Goal: Task Accomplishment & Management: Manage account settings

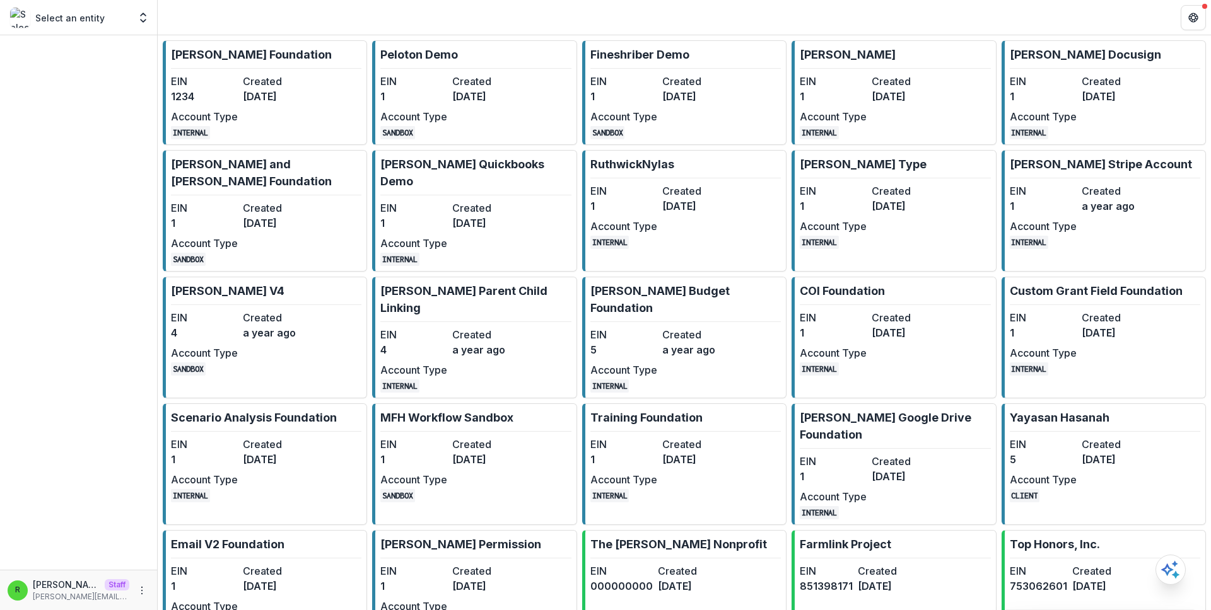
click at [209, 66] on link "Ruthwick Foundation EIN 1234 Created 3 years ago Account Type INTERNAL" at bounding box center [265, 92] width 204 height 105
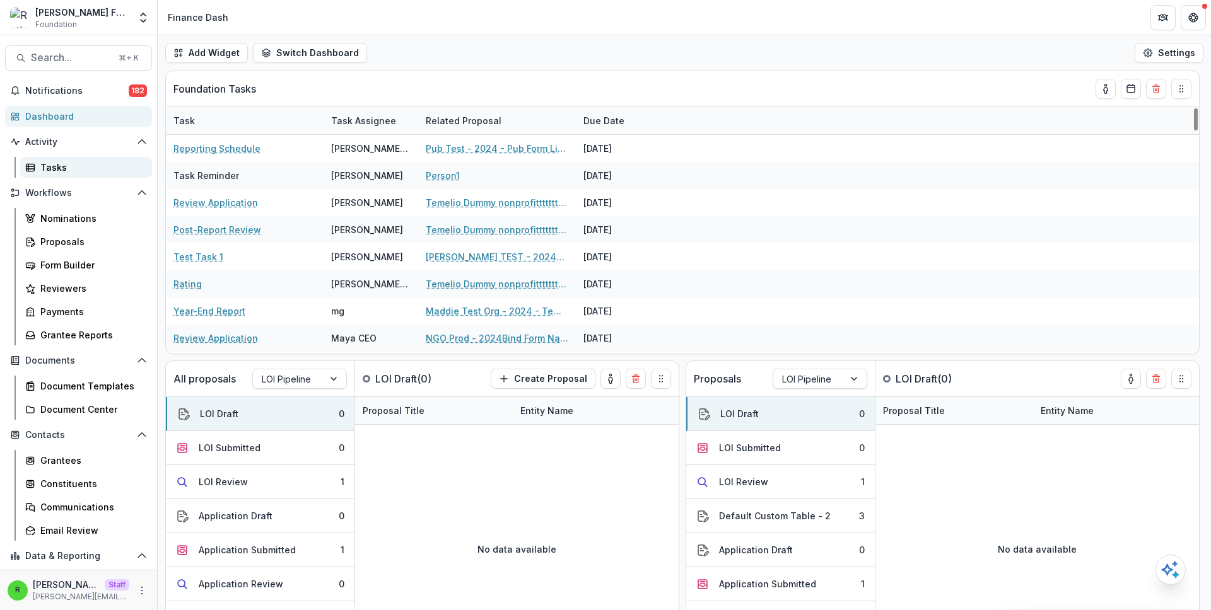
click at [114, 165] on div "Tasks" at bounding box center [91, 167] width 102 height 13
click at [561, 69] on div "Add Widget Switch Dashboard new dashboard My other 1 Finance Dash New Dashboard…" at bounding box center [684, 52] width 1053 height 35
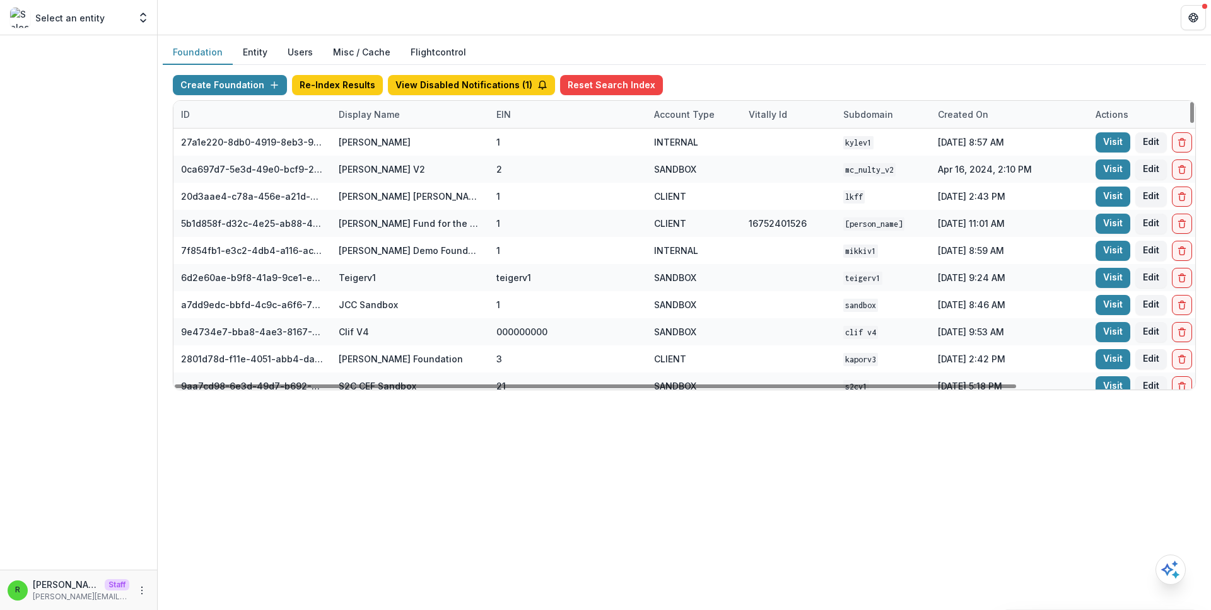
click at [426, 127] on div "Display Name" at bounding box center [410, 114] width 158 height 27
click at [427, 127] on div "Display Name" at bounding box center [410, 114] width 158 height 27
click at [426, 128] on div "ID Display Name EIN Account Type Vitally Id Subdomain Created on Actions Featur…" at bounding box center [788, 115] width 1230 height 28
click at [429, 122] on div "Display Name" at bounding box center [410, 114] width 158 height 27
click at [414, 142] on input at bounding box center [409, 143] width 151 height 20
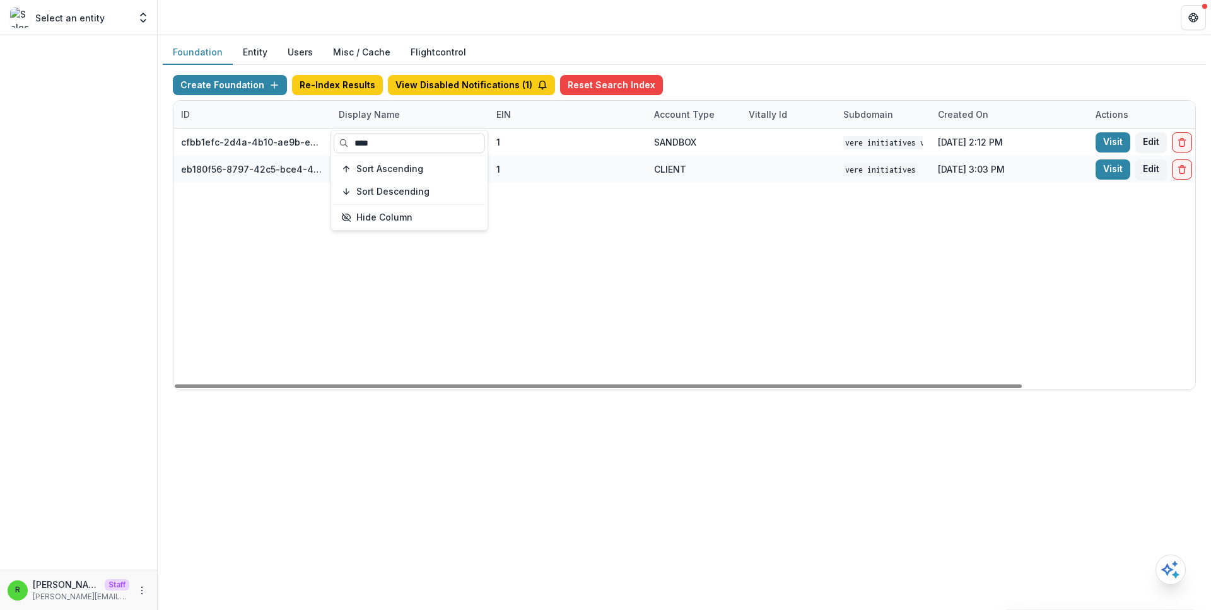
type input "****"
click at [661, 279] on div "cfbb1efc-2d4a-4b10-ae9b-e9e0913a1fa7 Vere Initiatives V1 1 SANDBOX Vere Initiat…" at bounding box center [788, 259] width 1230 height 261
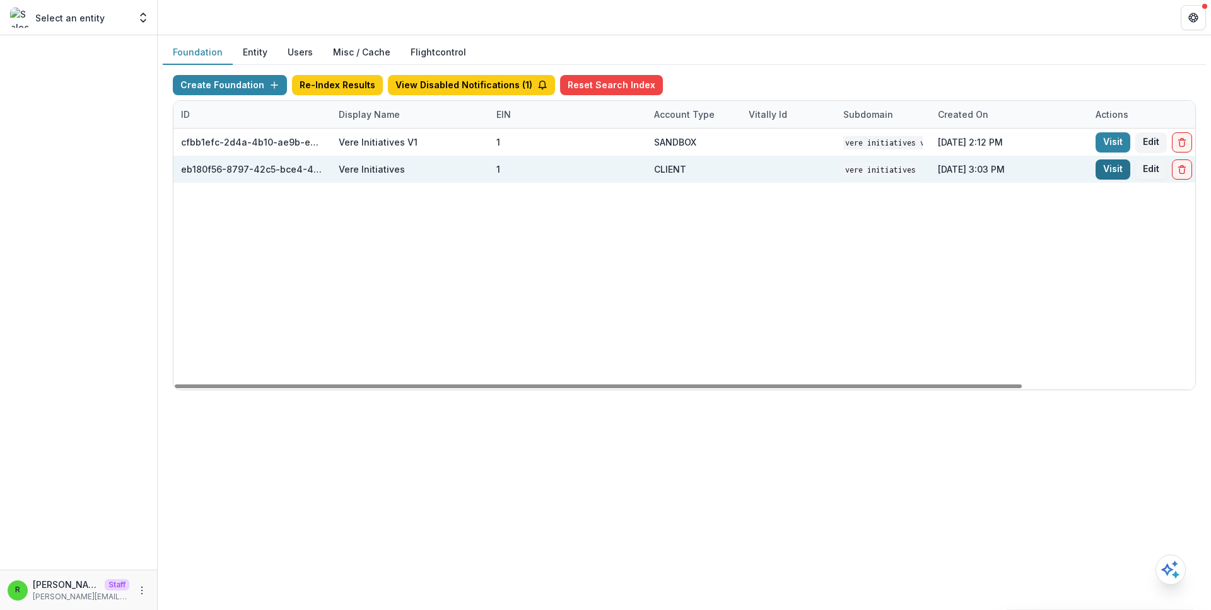
click at [1106, 167] on link "Visit" at bounding box center [1112, 170] width 35 height 20
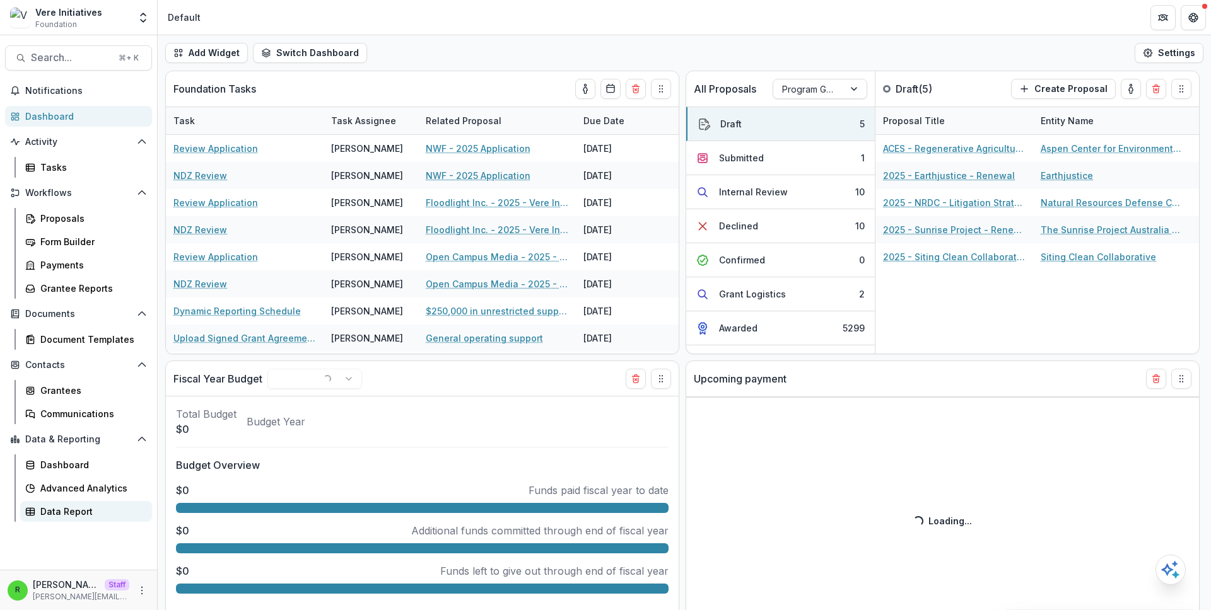
click at [108, 517] on div "Data Report" at bounding box center [91, 511] width 102 height 13
select select "******"
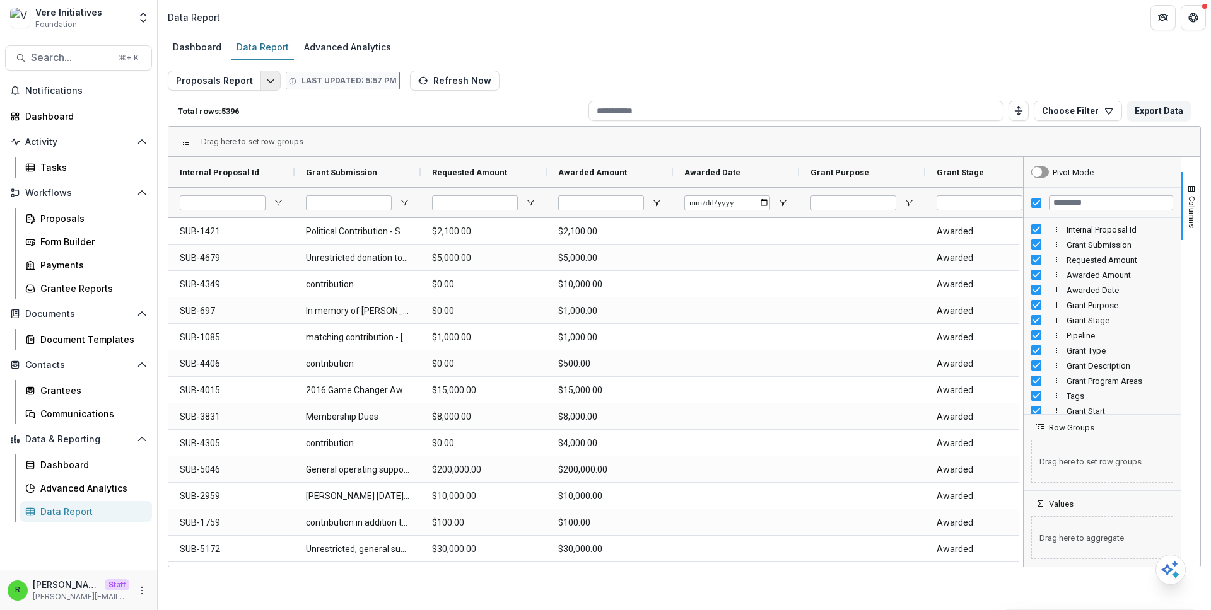
click at [269, 82] on icon "Edit selected report" at bounding box center [271, 81] width 10 height 10
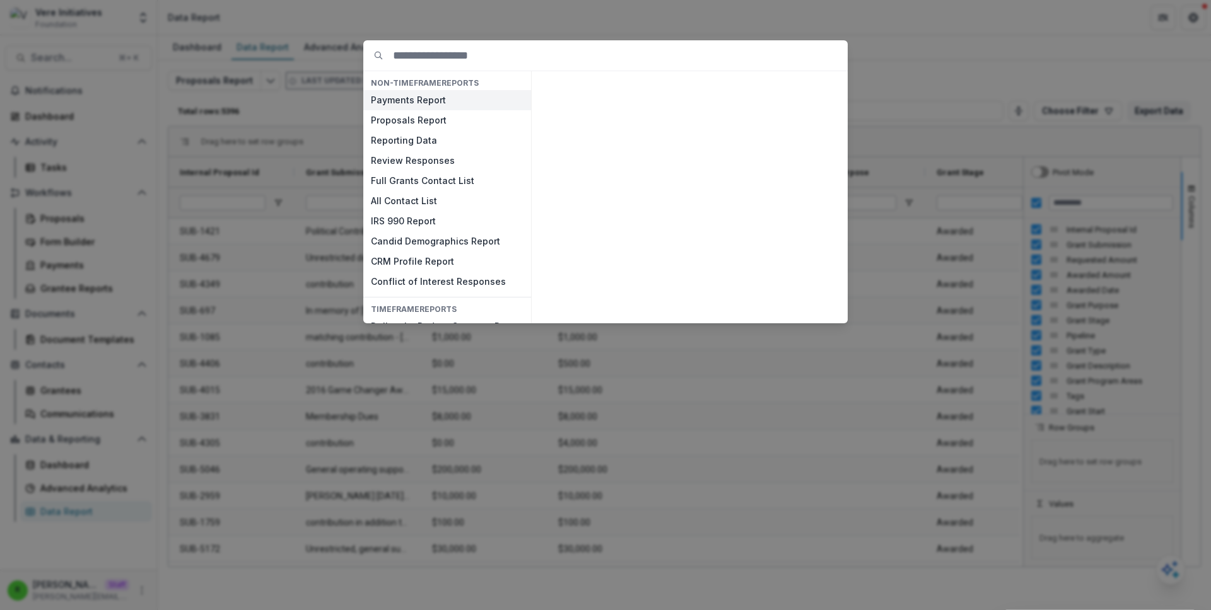
click at [449, 105] on button "Payments Report" at bounding box center [447, 100] width 168 height 20
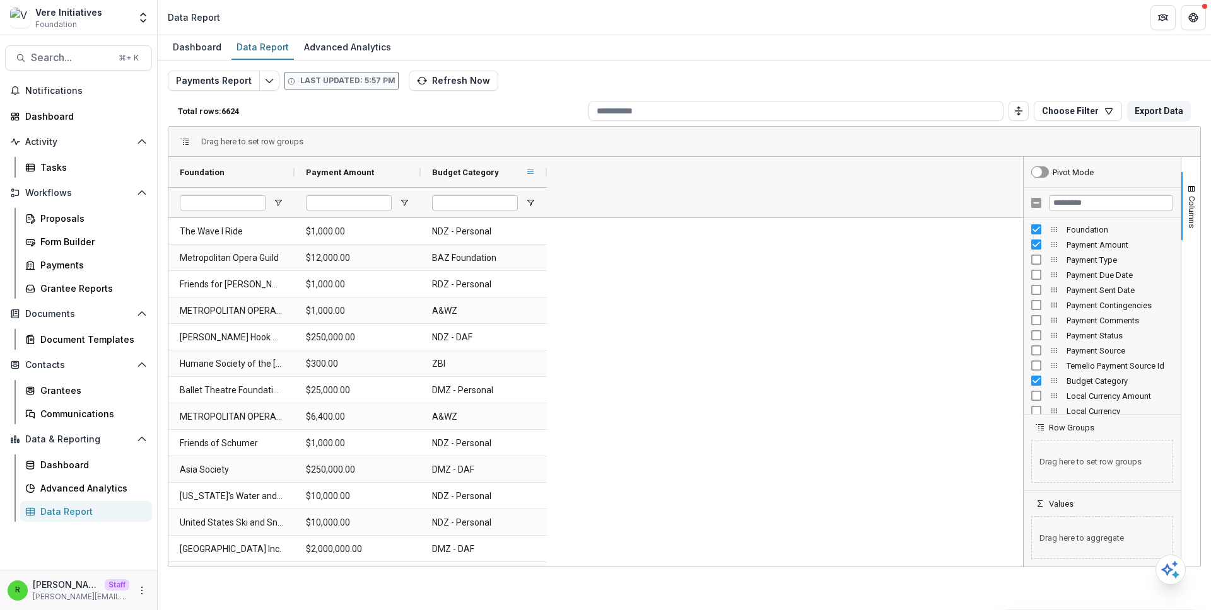
click at [527, 171] on span at bounding box center [530, 172] width 10 height 10
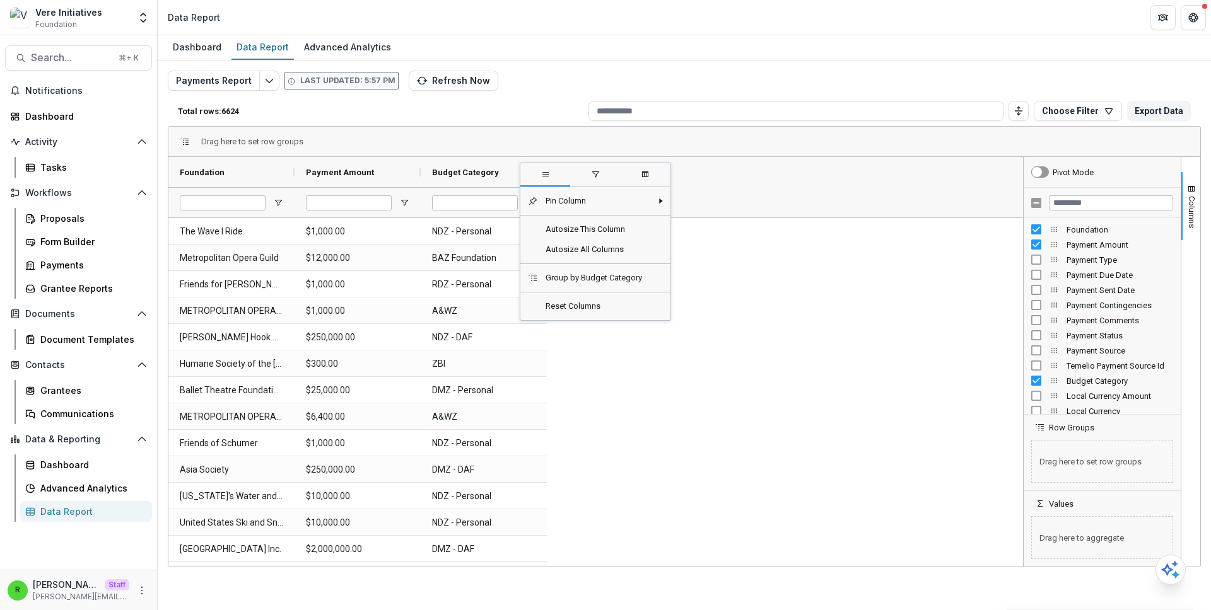
click at [602, 184] on span "filter" at bounding box center [595, 175] width 50 height 23
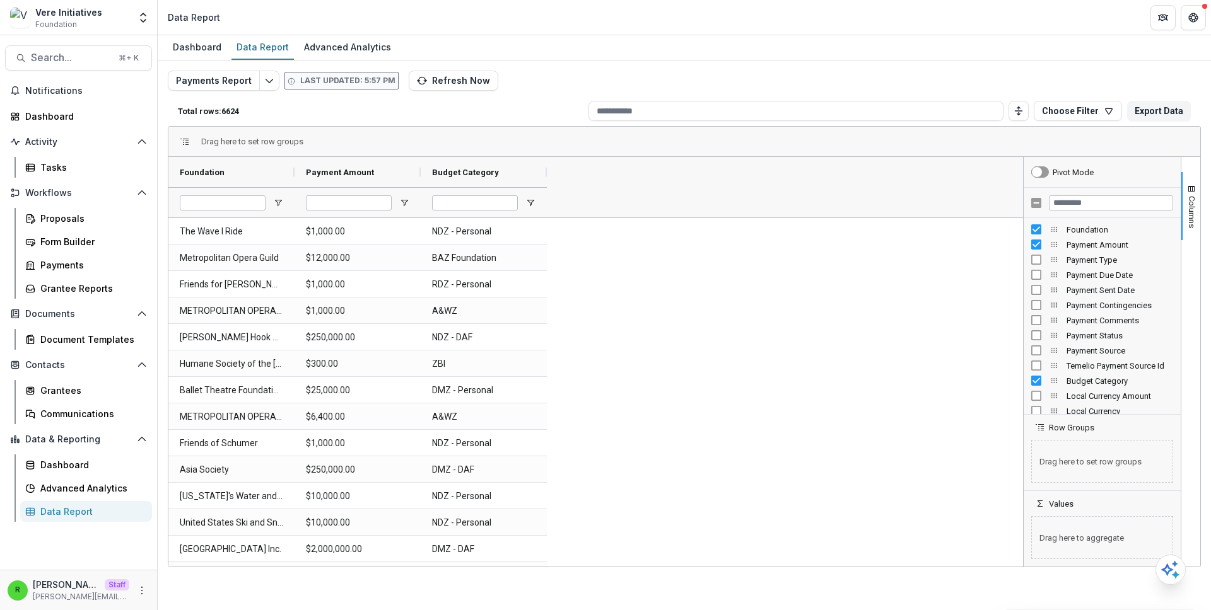
click at [699, 72] on div "Payments Report Last updated: 5:57 PM Refresh Now Total rows: 6624 Choose Filte…" at bounding box center [684, 304] width 1033 height 467
click at [658, 37] on div "Dashboard Data Report Advanced Analytics" at bounding box center [684, 47] width 1053 height 25
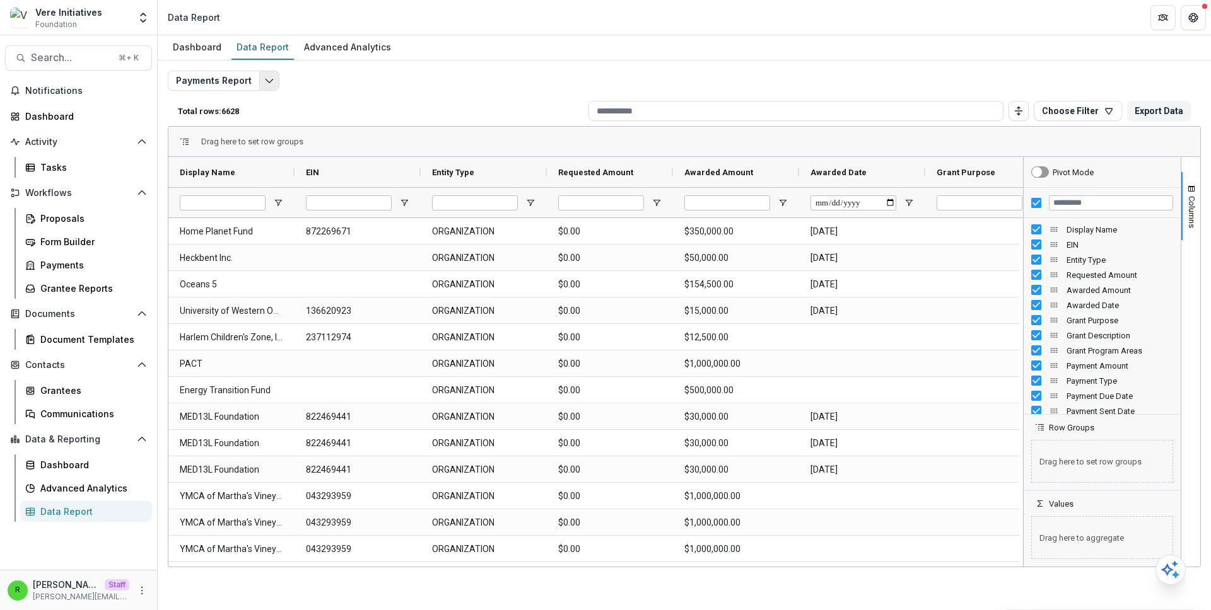
click at [261, 83] on button "Edit selected report" at bounding box center [269, 81] width 20 height 20
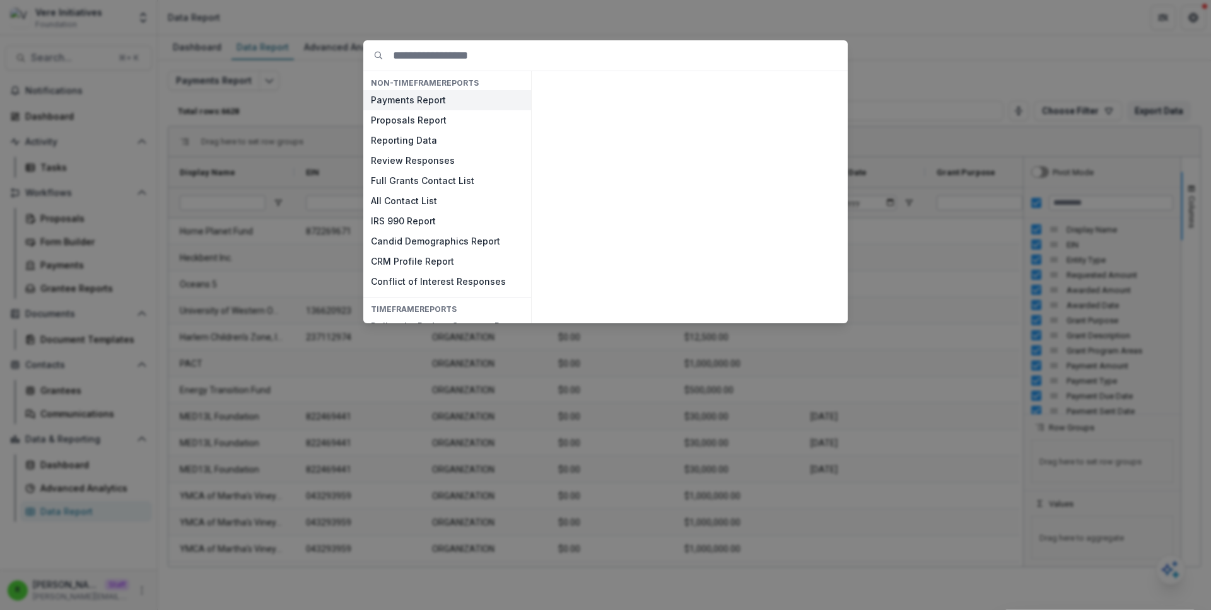
click at [390, 105] on button "Payments Report" at bounding box center [447, 100] width 168 height 20
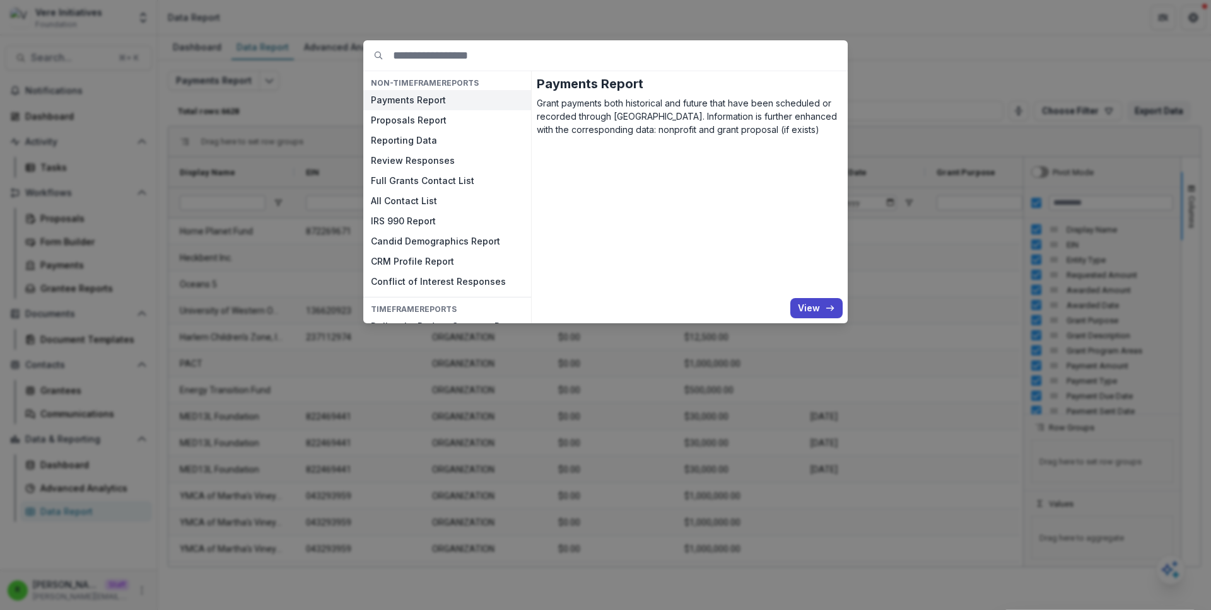
click at [390, 105] on button "Payments Report" at bounding box center [447, 100] width 168 height 20
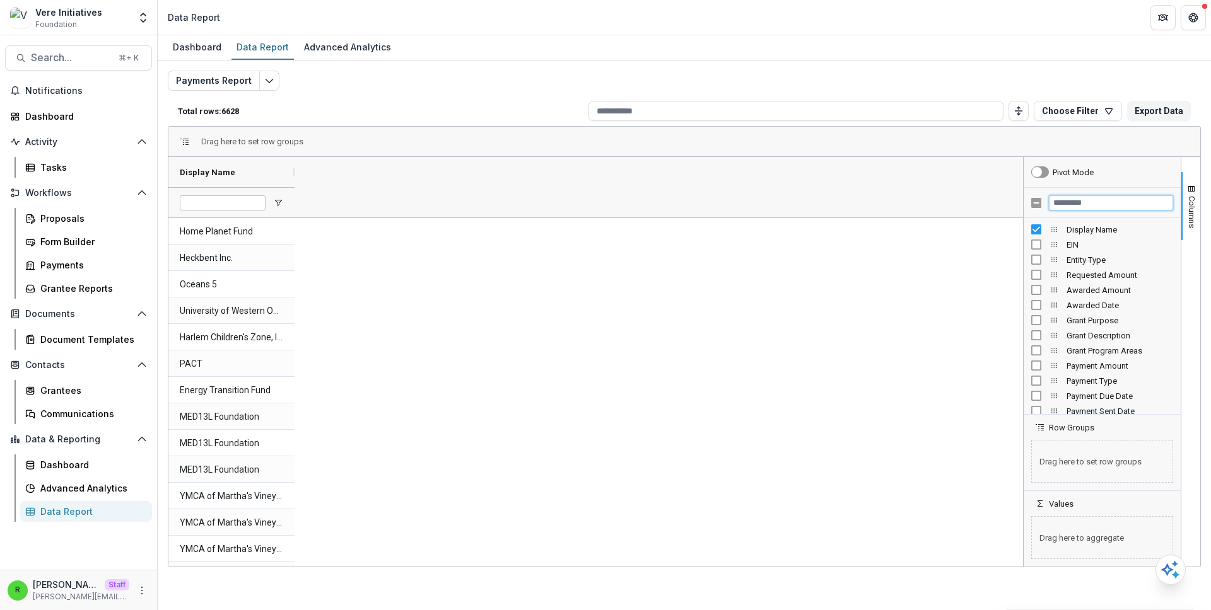
click at [1099, 197] on input "Filter Columns Input" at bounding box center [1111, 203] width 124 height 15
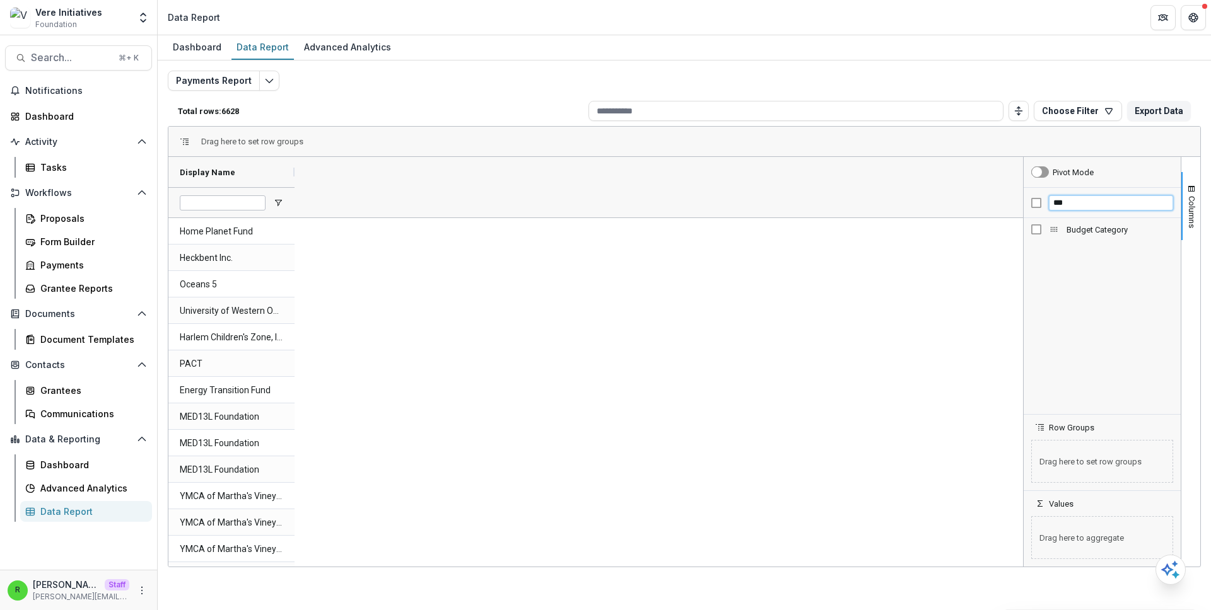
type input "***"
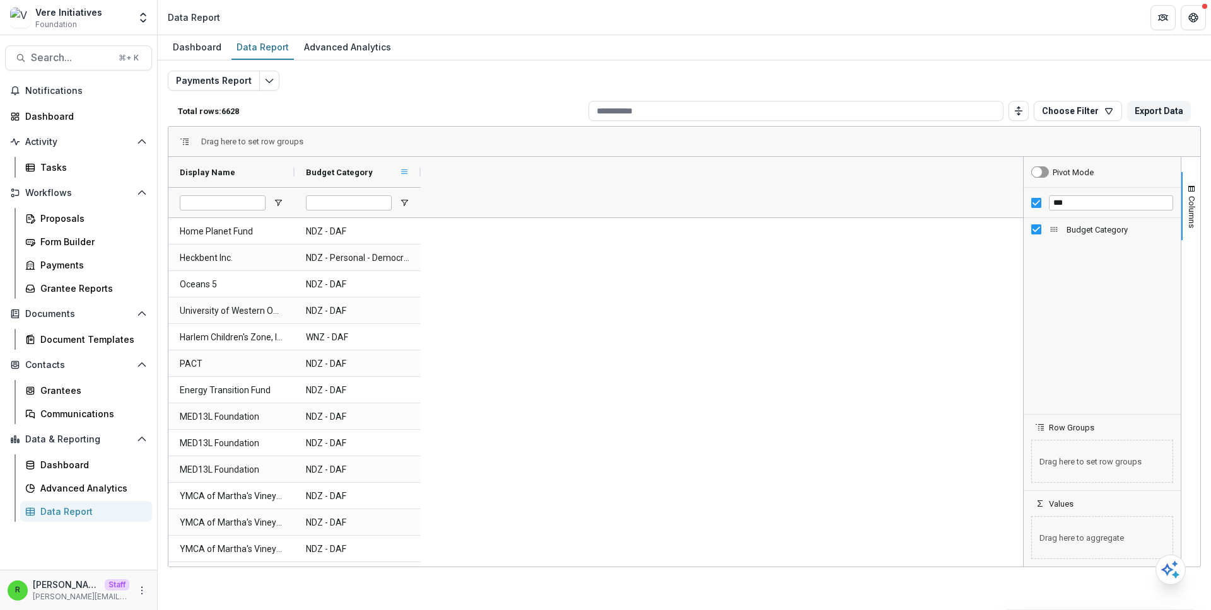
click at [407, 168] on span at bounding box center [404, 172] width 10 height 10
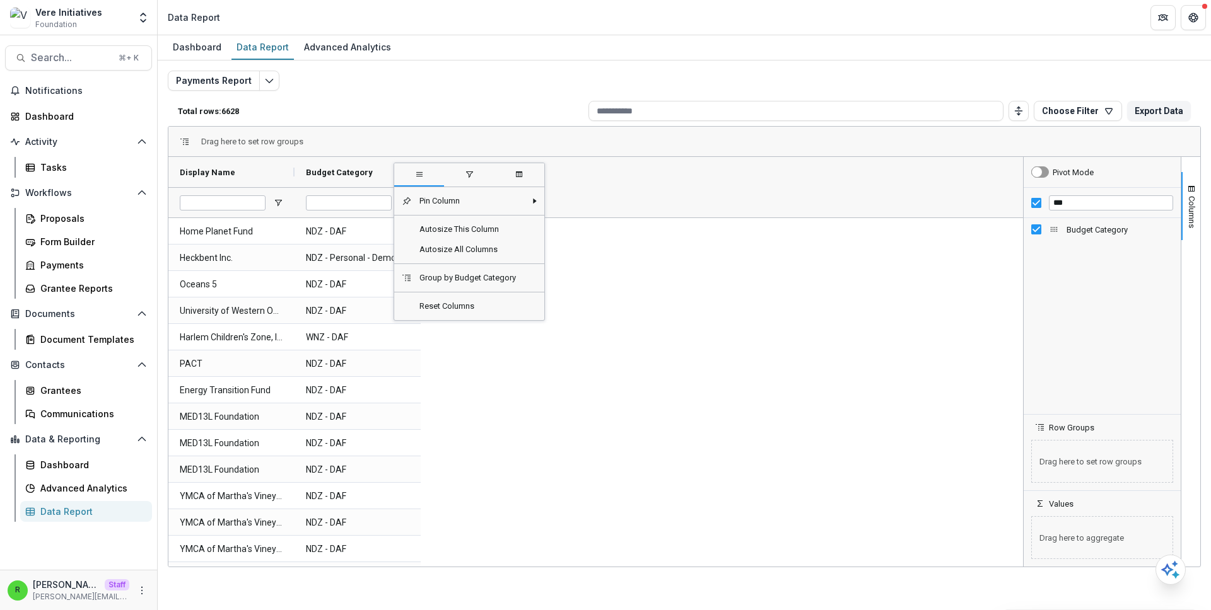
click at [470, 184] on span "filter" at bounding box center [469, 175] width 50 height 23
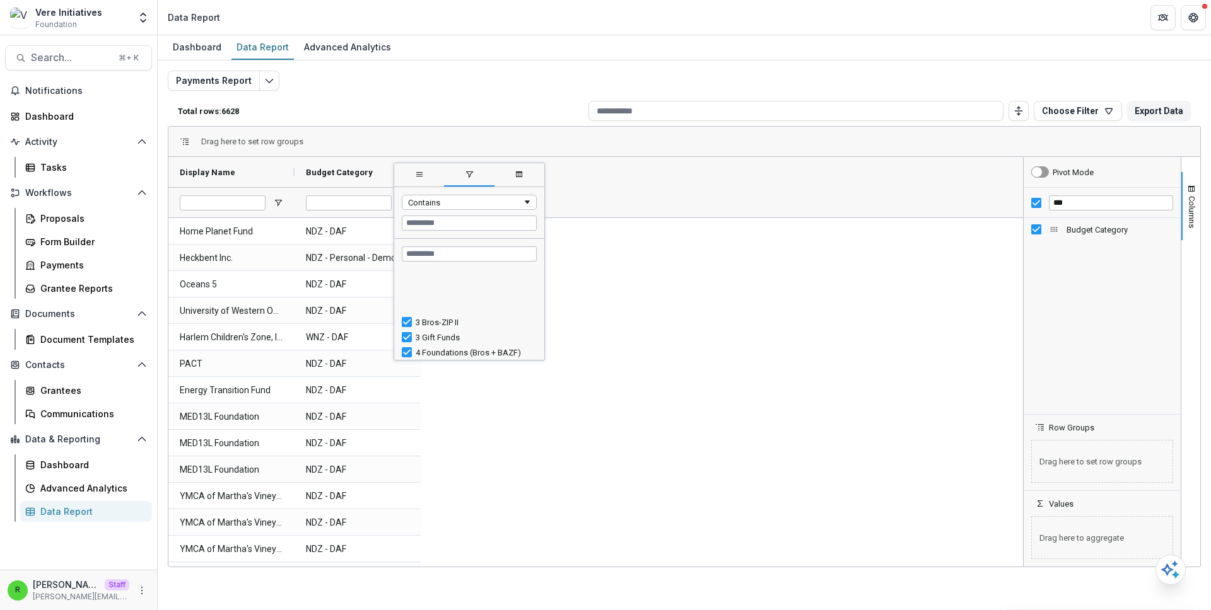
scroll to position [65, 0]
click at [484, 262] on div "Loading... No matches. 3 Bros-ZIP II 3 Gift Funds 4 Foundations (Bros + BAZF) A…" at bounding box center [469, 299] width 150 height 121
click at [481, 252] on input "Search filter values" at bounding box center [469, 254] width 135 height 15
type input "***"
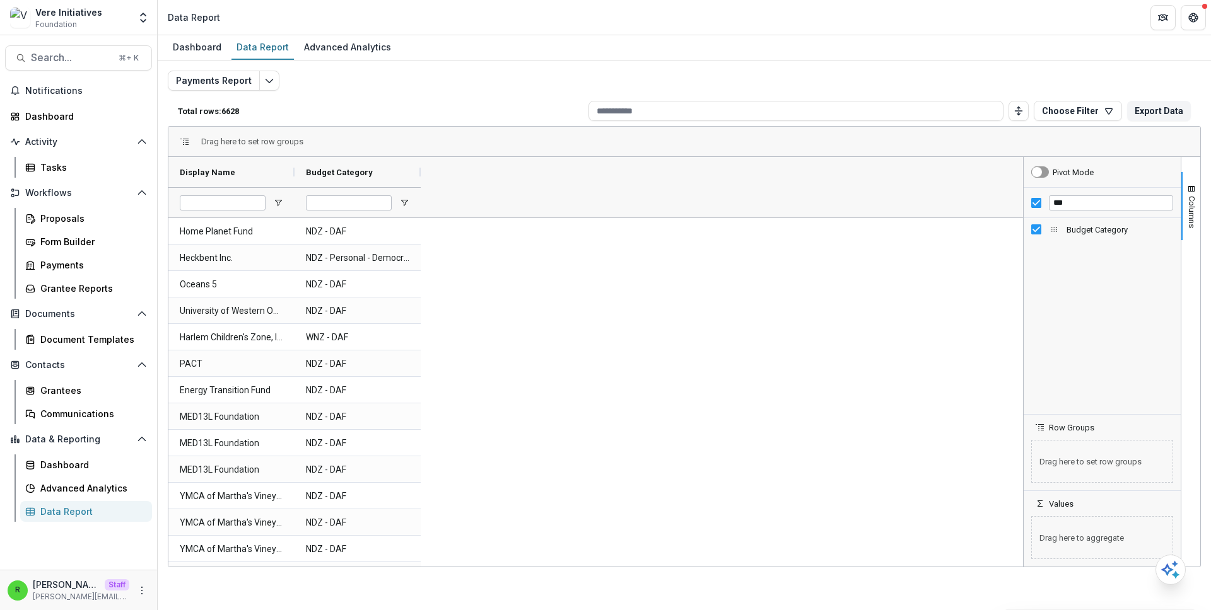
click at [512, 86] on div "Payments Report Total rows: 6628 Choose Filter Personal Filters Team Filters Te…" at bounding box center [684, 304] width 1033 height 467
click at [404, 169] on span at bounding box center [404, 172] width 10 height 10
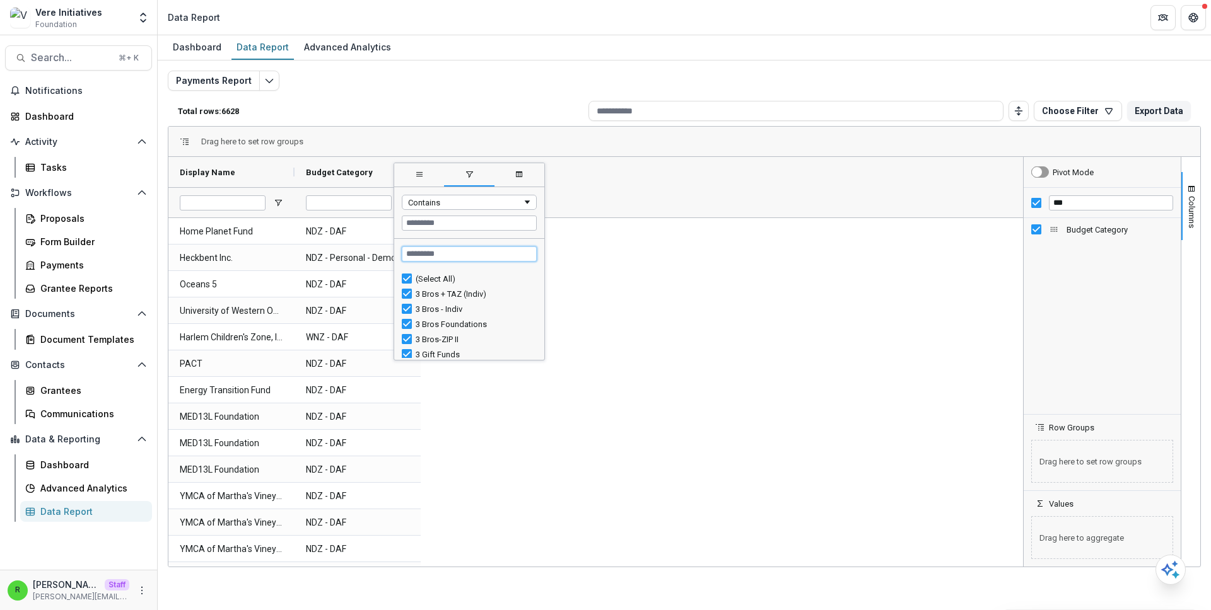
click at [463, 259] on input "Search filter values" at bounding box center [469, 254] width 135 height 15
type input "*********"
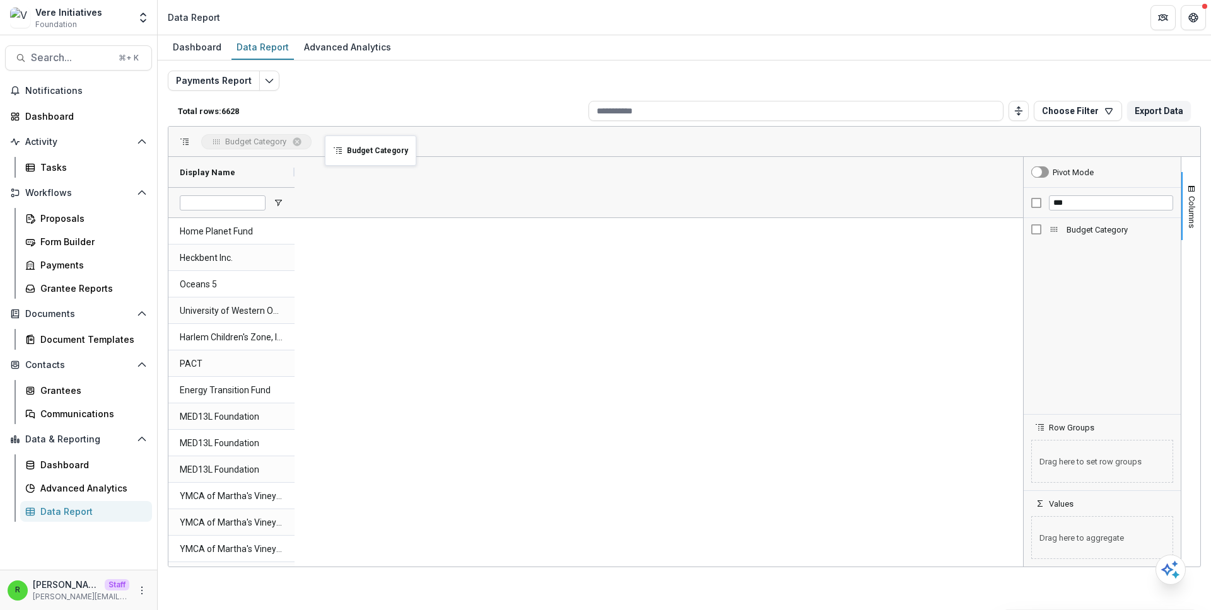
drag, startPoint x: 350, startPoint y: 167, endPoint x: 330, endPoint y: 143, distance: 31.8
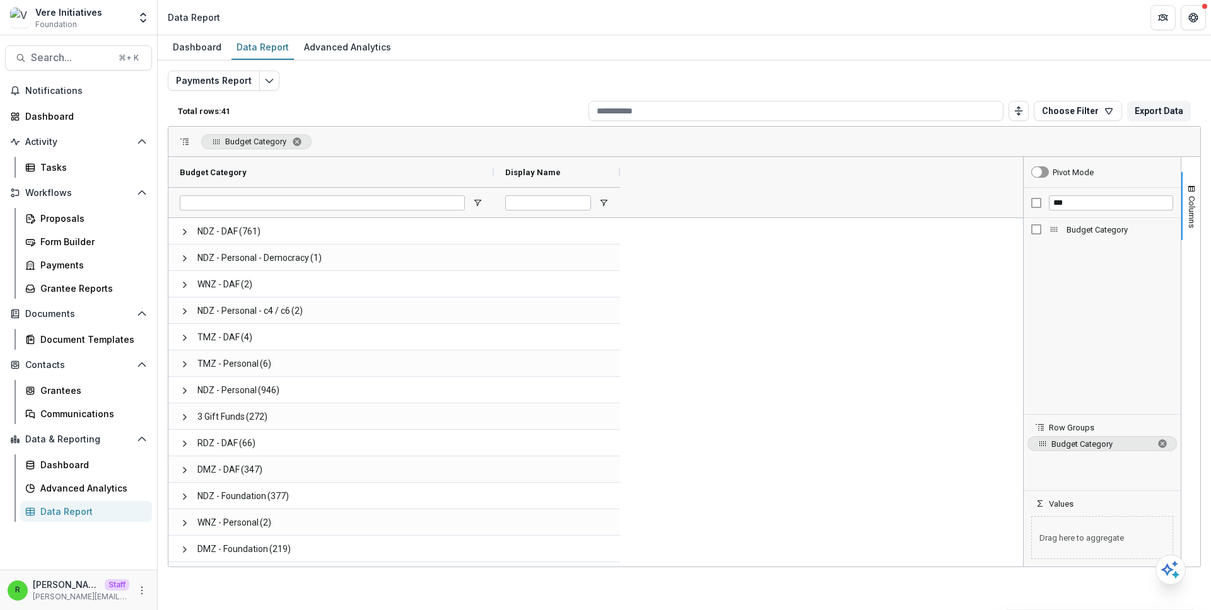
drag, startPoint x: 295, startPoint y: 175, endPoint x: 477, endPoint y: 214, distance: 186.4
click at [484, 215] on div "Budget Category Display Name" at bounding box center [395, 187] width 455 height 61
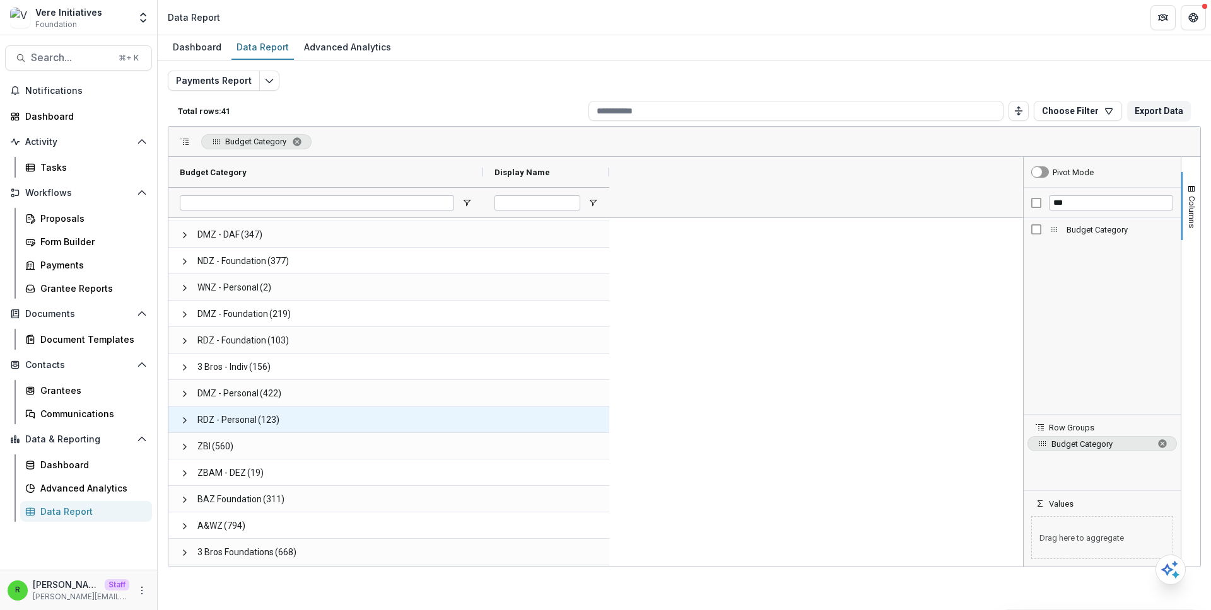
scroll to position [240, 0]
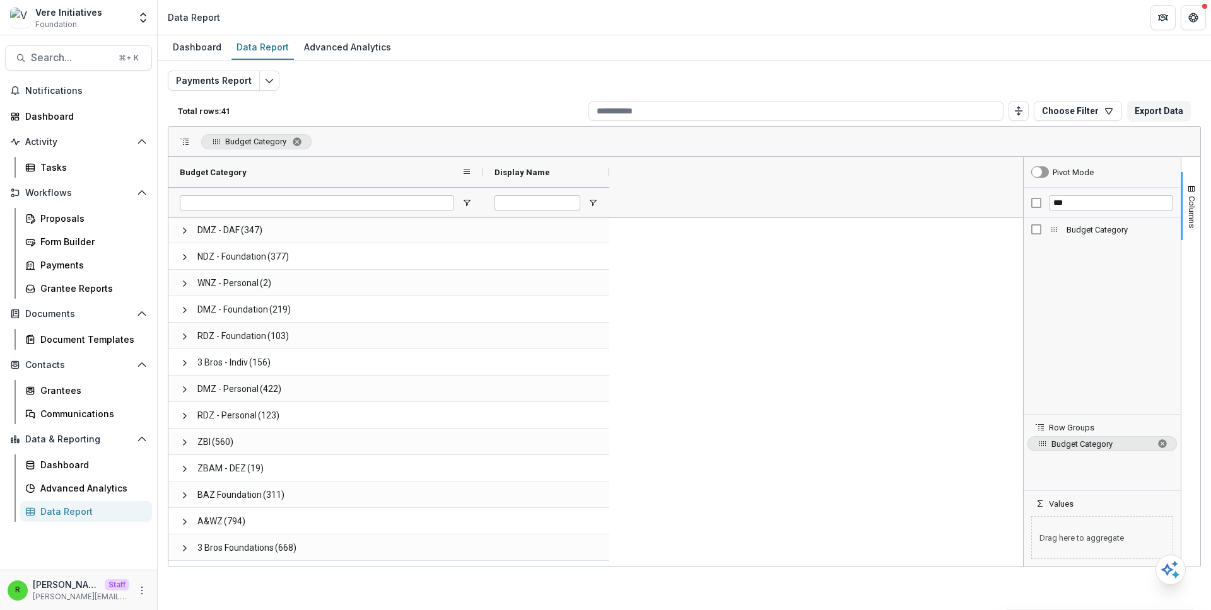
click at [278, 175] on div "Budget Category" at bounding box center [321, 172] width 282 height 24
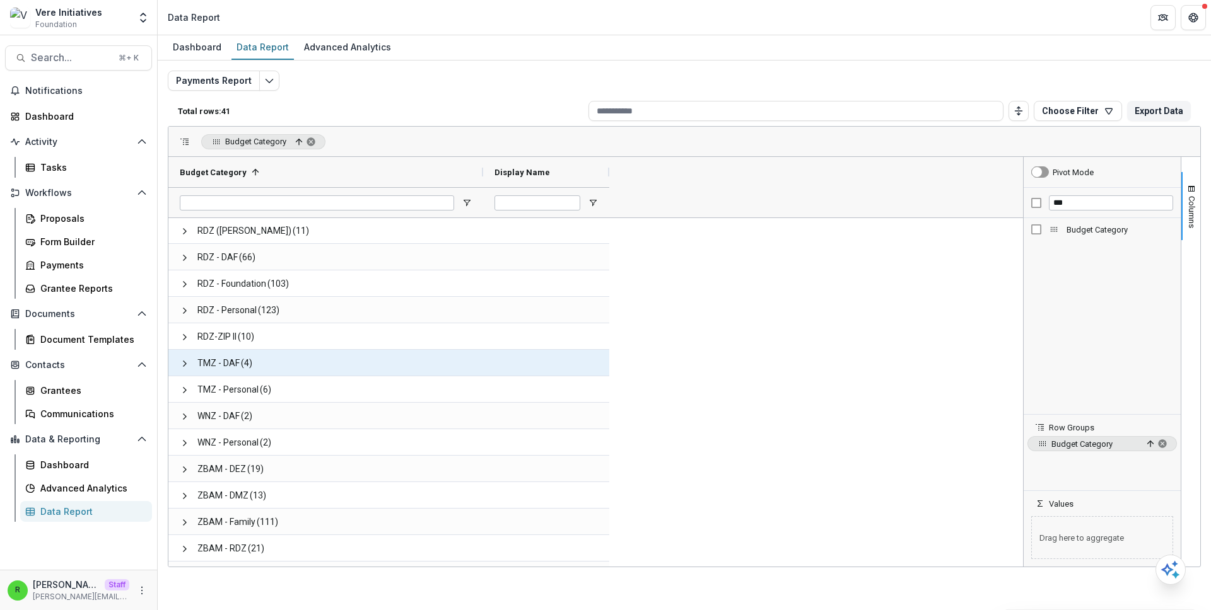
scroll to position [0, 0]
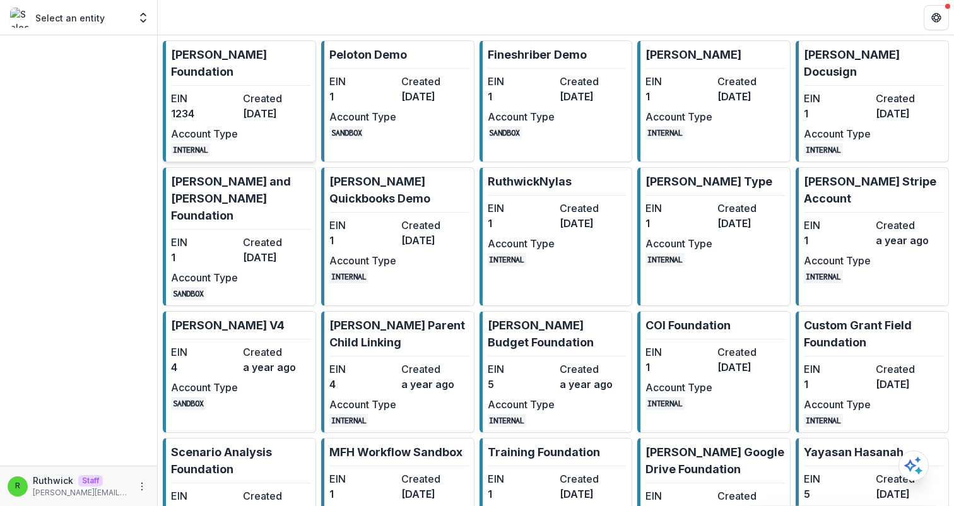
click at [265, 106] on dd "[DATE]" at bounding box center [276, 113] width 67 height 15
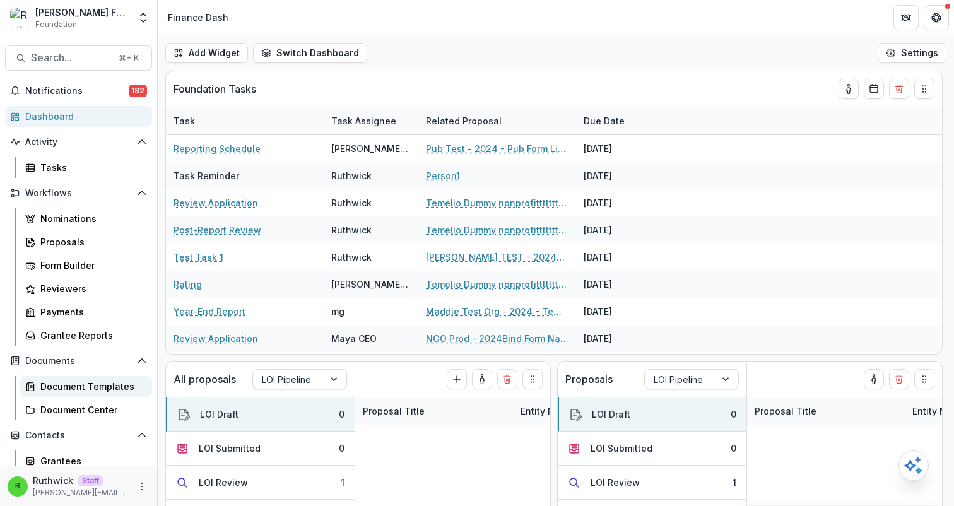
click at [80, 385] on div "Document Templates" at bounding box center [91, 386] width 102 height 13
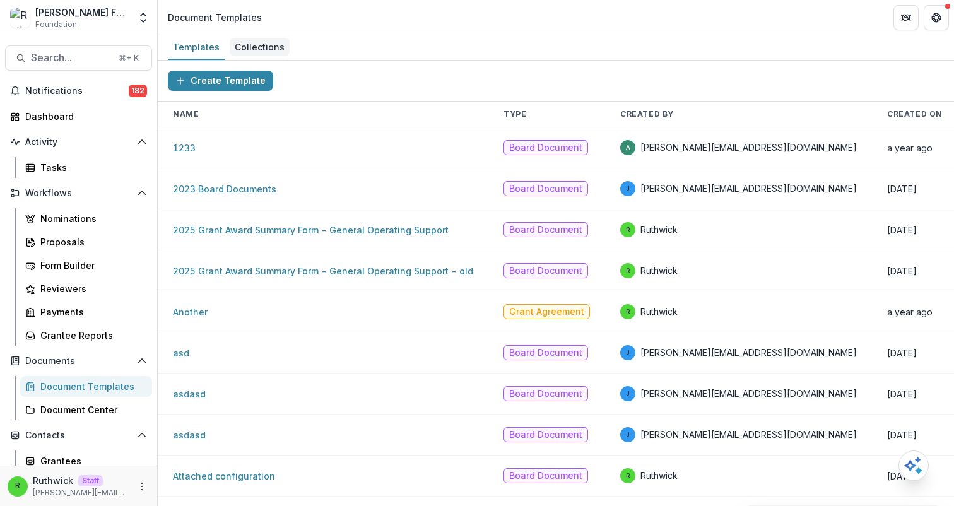
click at [257, 51] on div "Collections" at bounding box center [260, 47] width 60 height 18
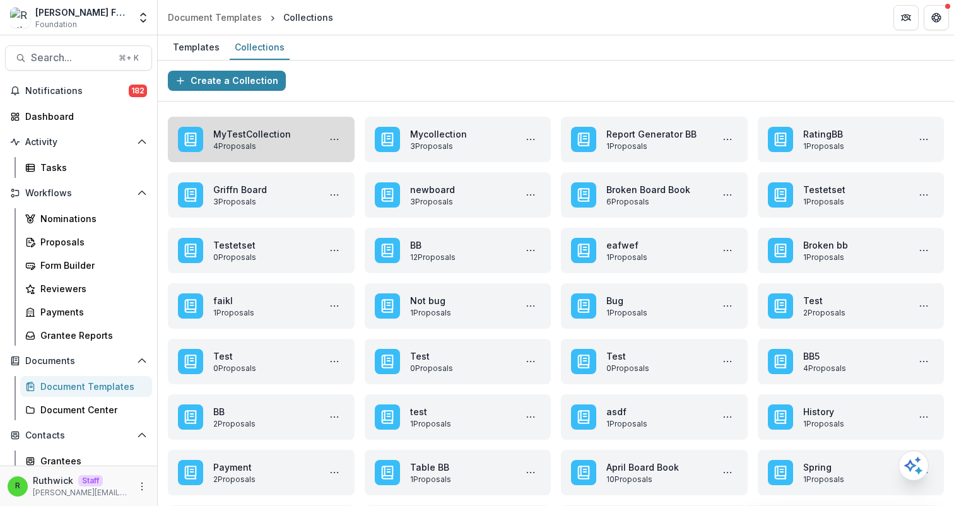
click at [260, 141] on link "MyTestCollection" at bounding box center [263, 133] width 101 height 13
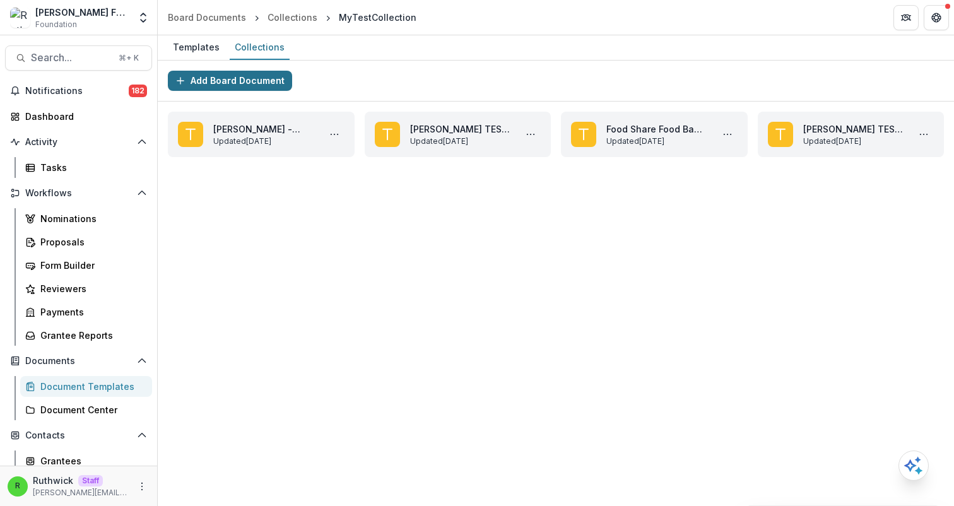
click at [265, 79] on button "Add Board Document" at bounding box center [230, 81] width 124 height 20
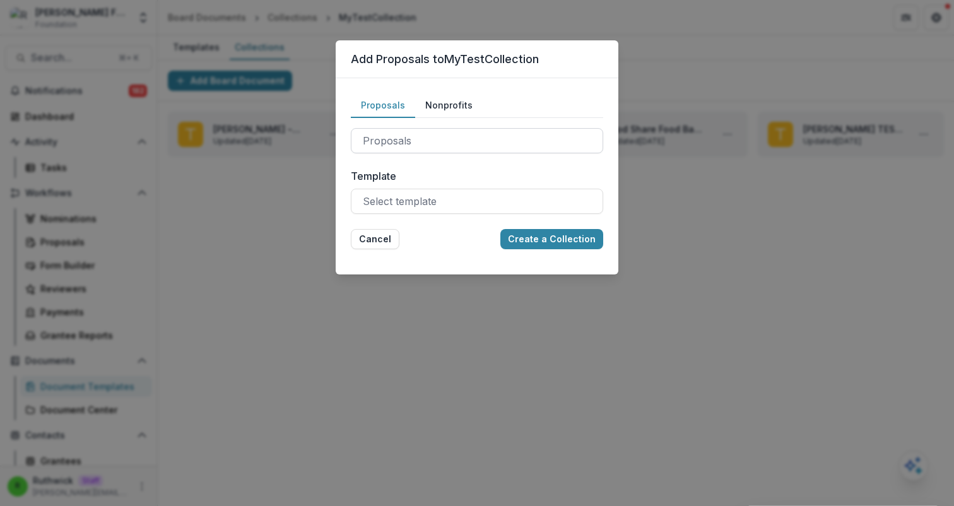
click at [443, 132] on div at bounding box center [477, 141] width 228 height 18
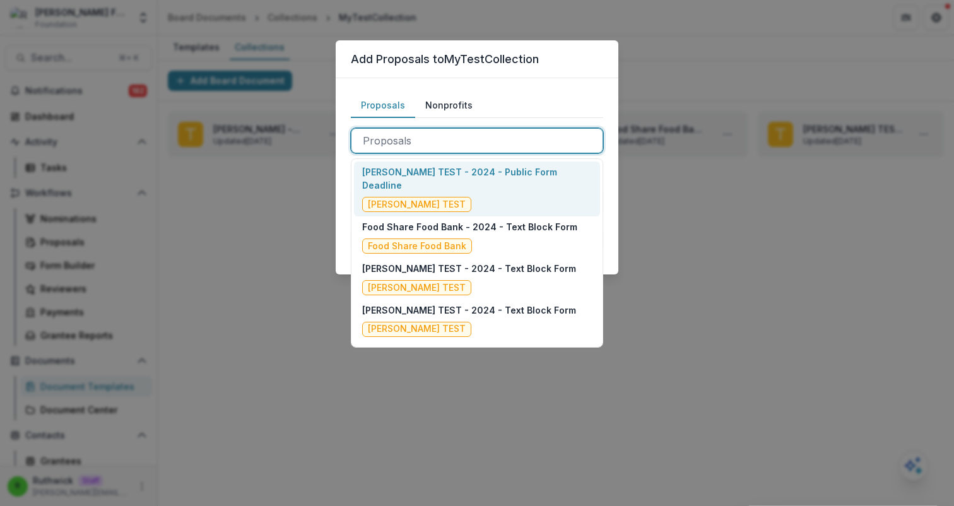
click at [453, 179] on div "Ruthwick TEST - 2024 - Public Form Deadline Ruthwick TEST" at bounding box center [477, 188] width 230 height 47
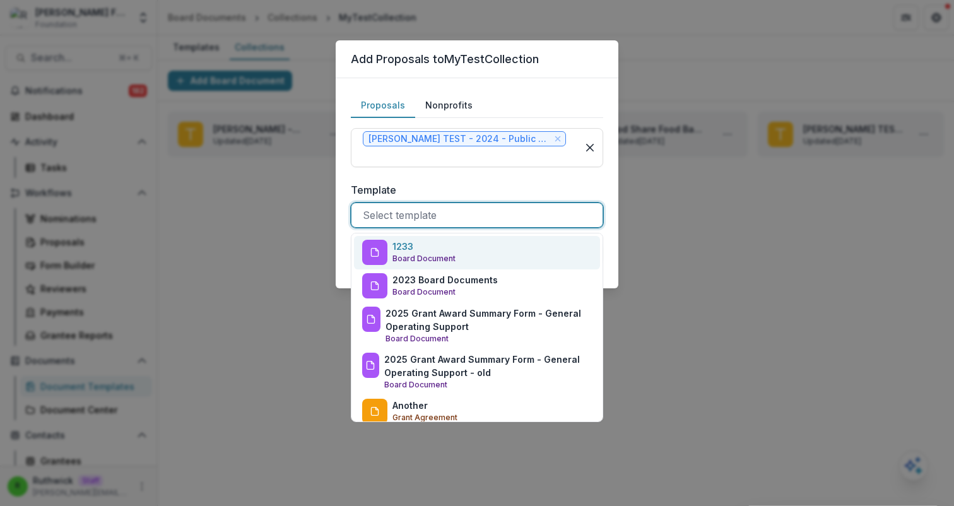
click at [458, 217] on div at bounding box center [477, 215] width 228 height 18
click at [464, 250] on div "1233 Board Document" at bounding box center [477, 252] width 246 height 33
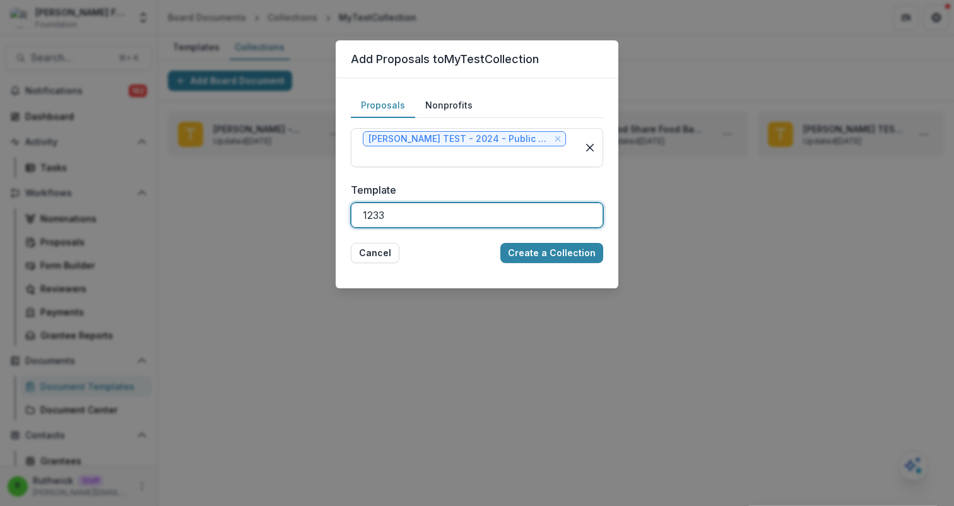
click at [544, 268] on div "Proposals Nonprofits Ruthwick TEST - 2024 - Public Form Deadline Nonprofits Tem…" at bounding box center [477, 178] width 283 height 200
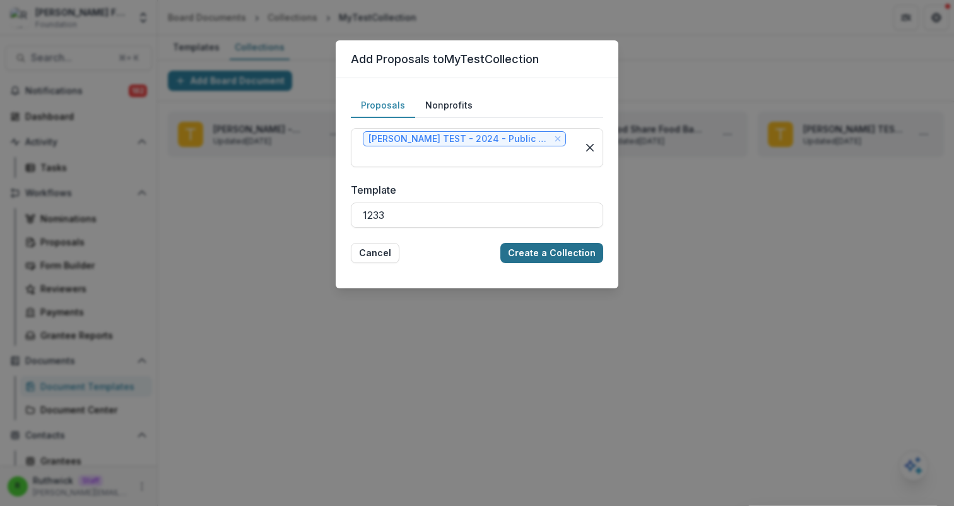
click at [551, 260] on button "Create a Collection" at bounding box center [551, 253] width 103 height 20
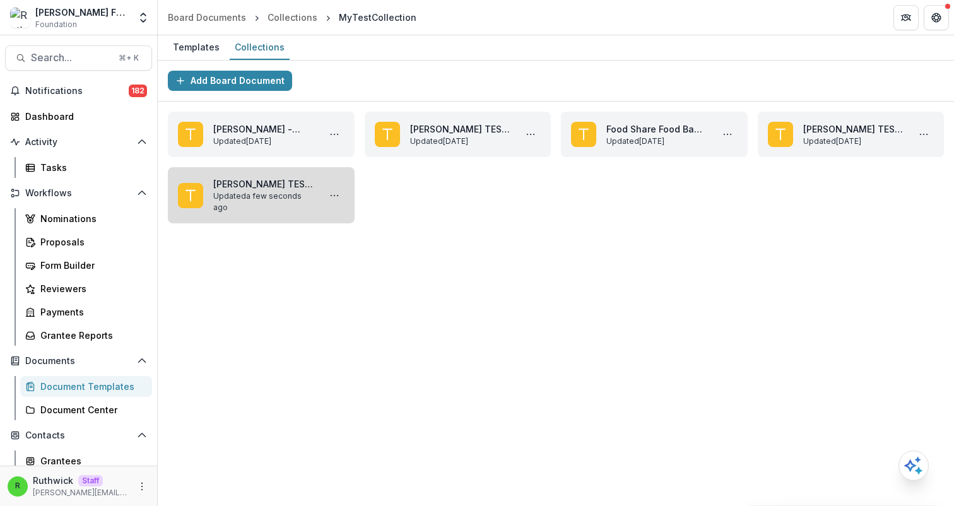
click at [310, 189] on link "[PERSON_NAME] TEST - 2024 - Public Form Deadline" at bounding box center [263, 183] width 101 height 13
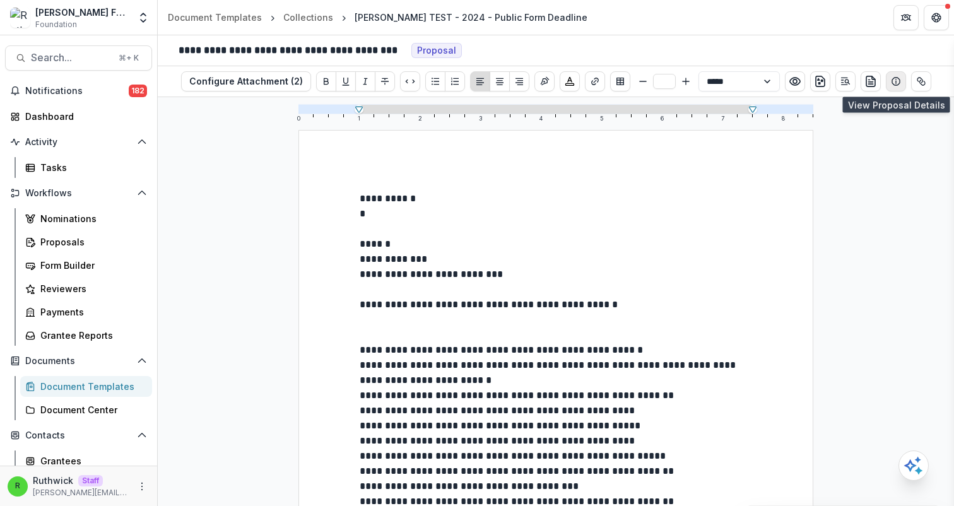
click at [893, 83] on icon "Show details" at bounding box center [895, 81] width 10 height 10
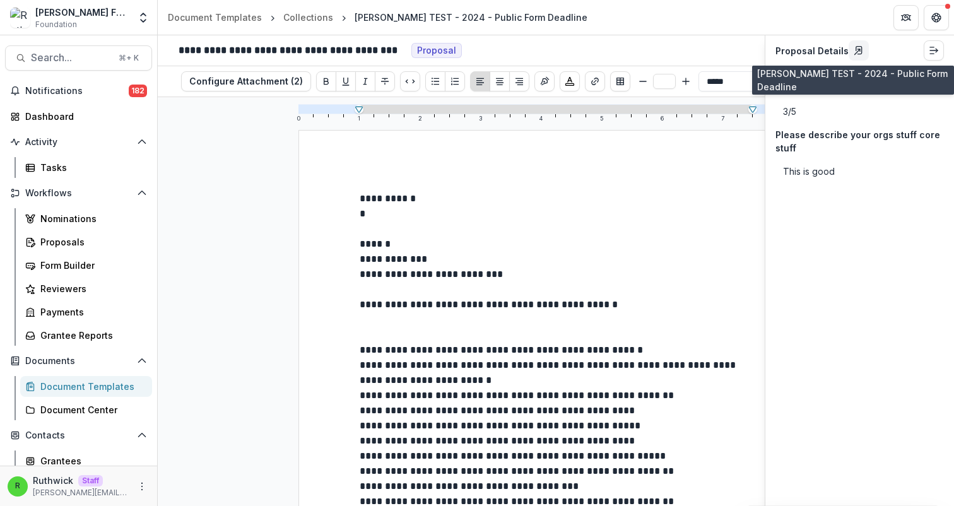
click at [853, 50] on icon "Go to submission" at bounding box center [858, 50] width 10 height 10
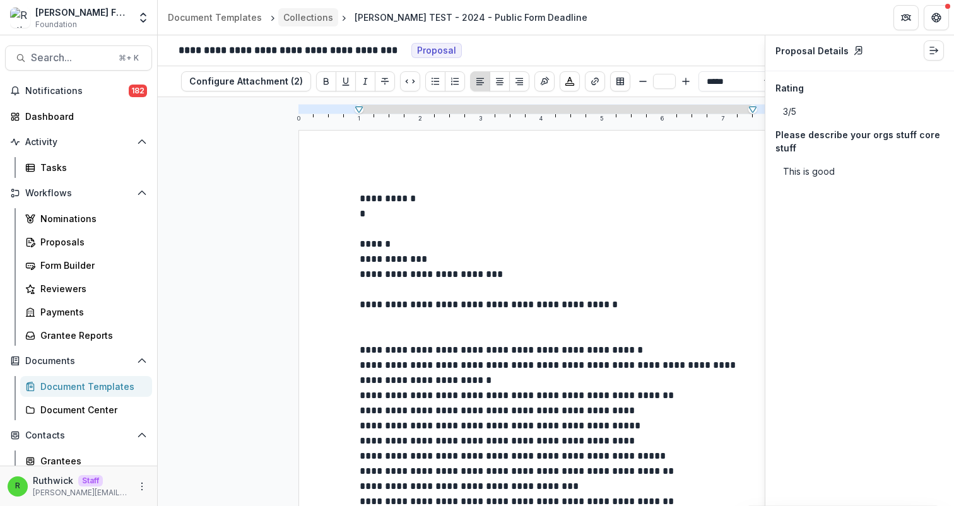
click at [315, 18] on div "Collections" at bounding box center [308, 17] width 50 height 13
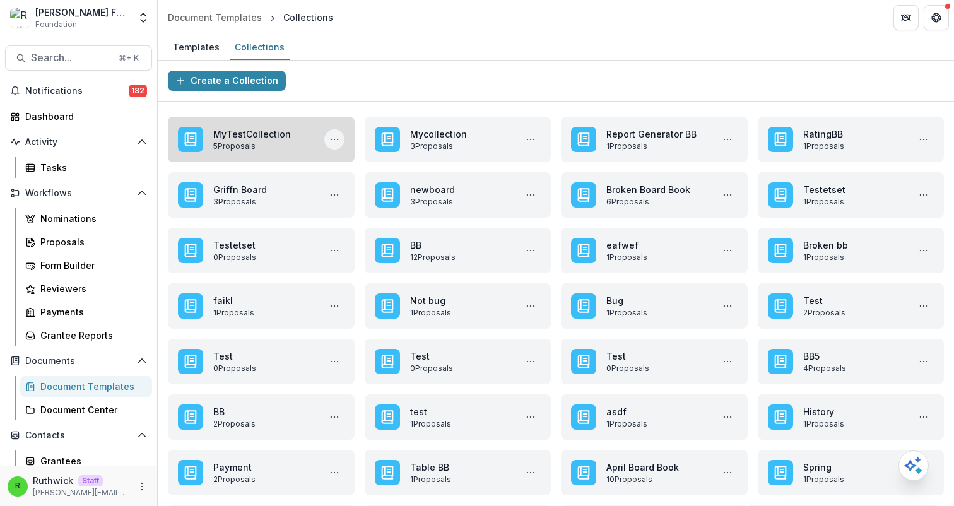
click at [337, 143] on icon "More MyTestCollection Actions" at bounding box center [334, 139] width 10 height 10
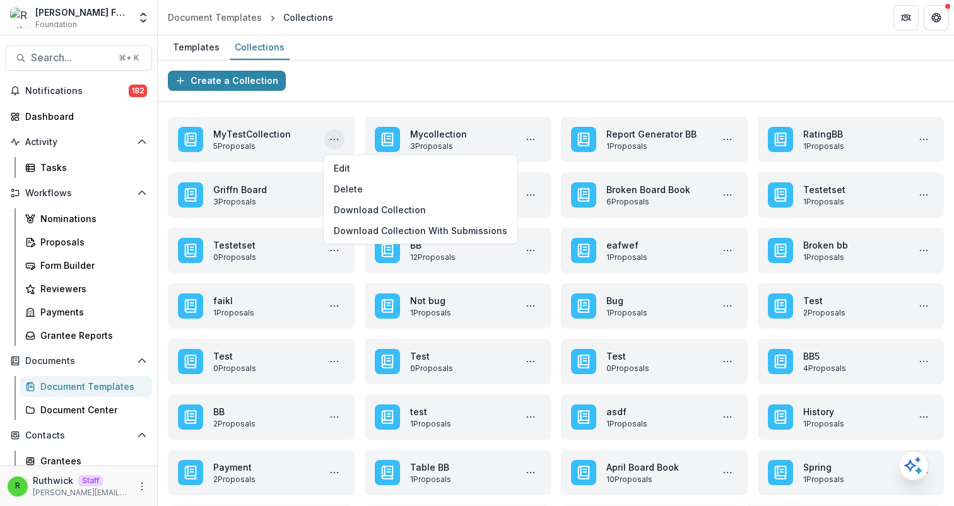
click at [525, 81] on div "Create a Collection" at bounding box center [556, 81] width 796 height 41
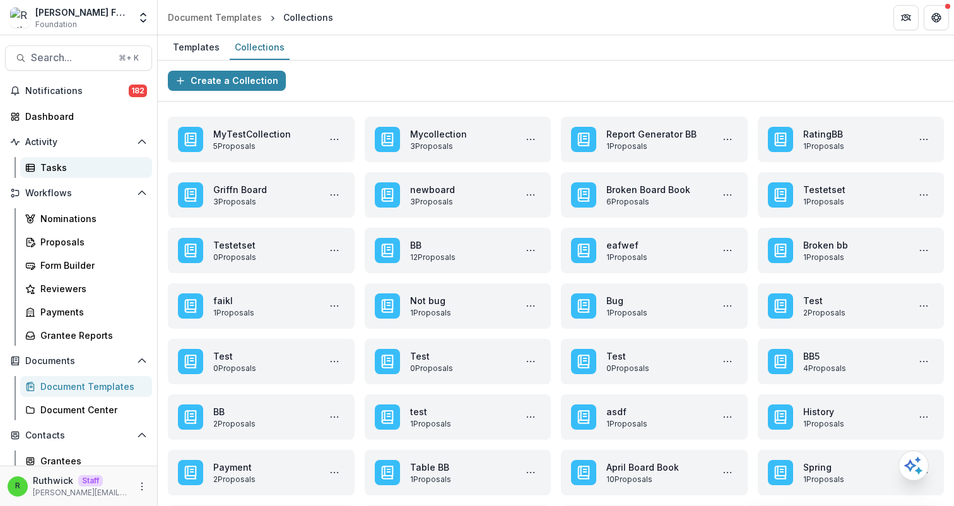
click at [114, 169] on div "Tasks" at bounding box center [91, 167] width 102 height 13
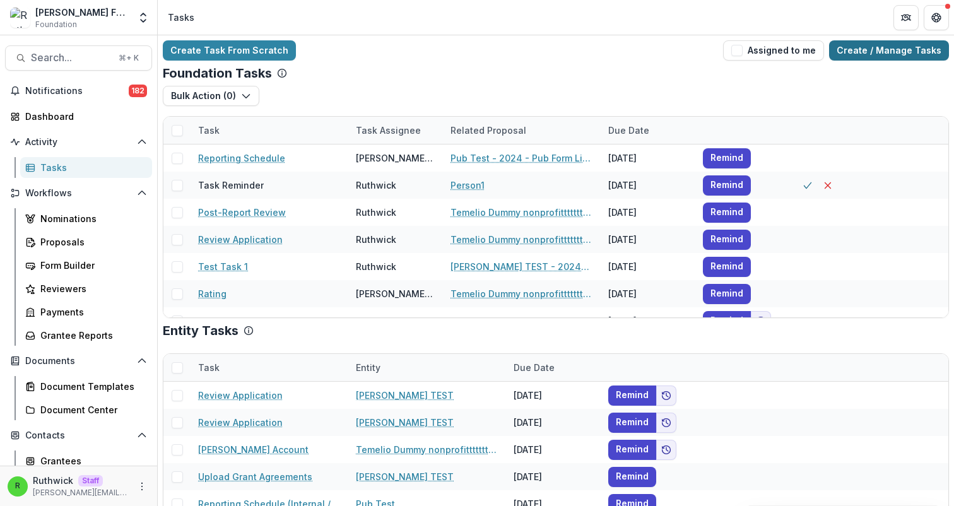
click at [862, 44] on link "Create / Manage Tasks" at bounding box center [889, 50] width 120 height 20
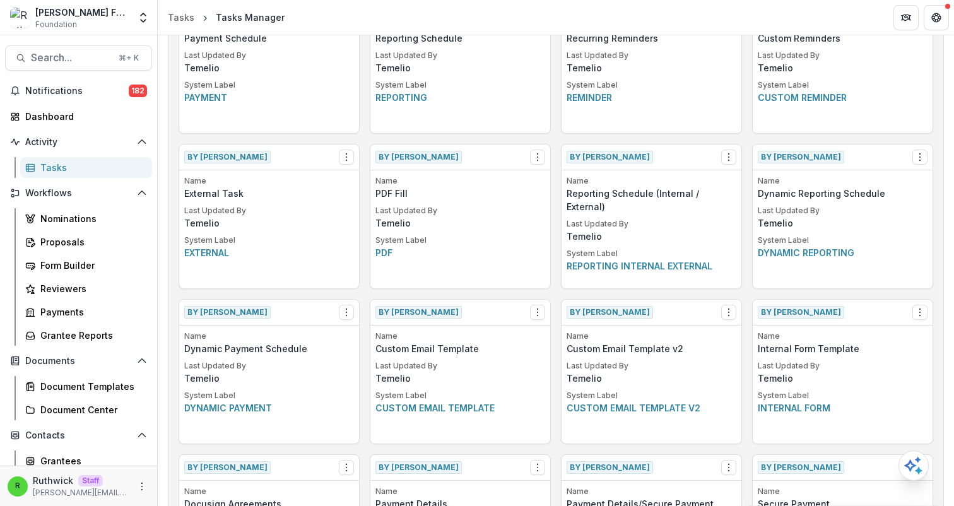
scroll to position [651, 0]
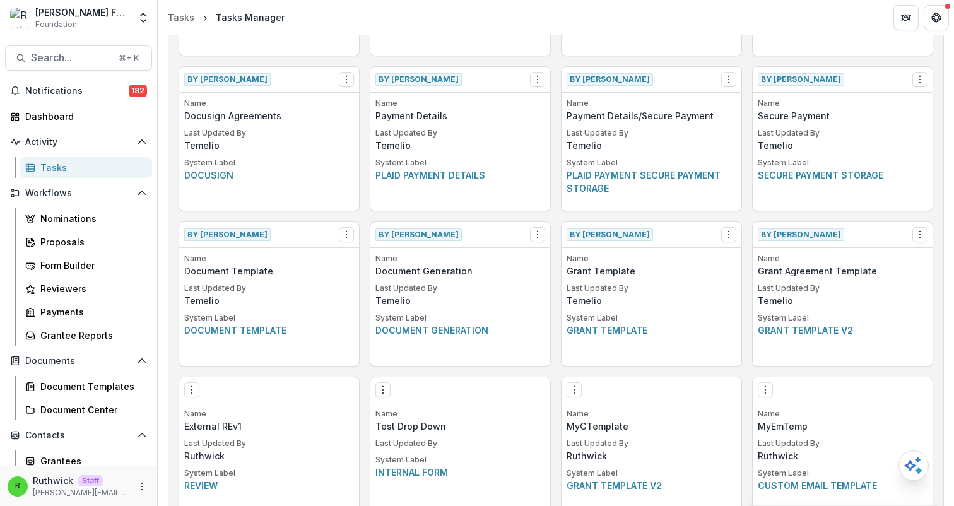
click at [283, 258] on p "Name" at bounding box center [269, 258] width 170 height 11
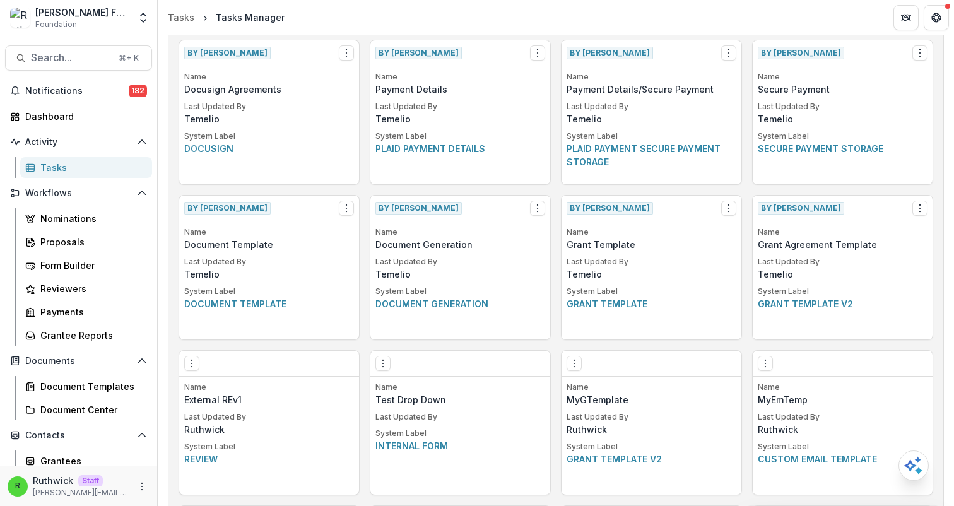
scroll to position [692, 0]
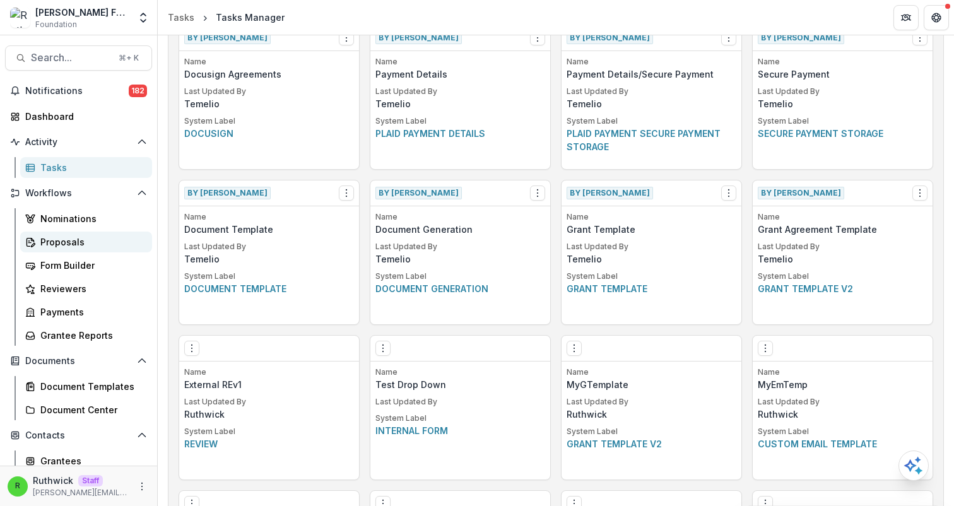
click at [101, 241] on div "Proposals" at bounding box center [91, 241] width 102 height 13
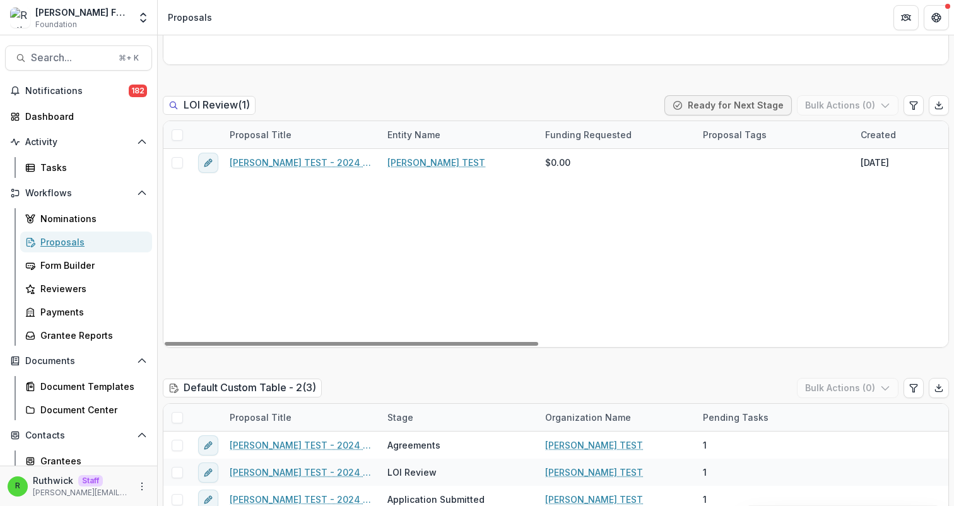
scroll to position [688, 0]
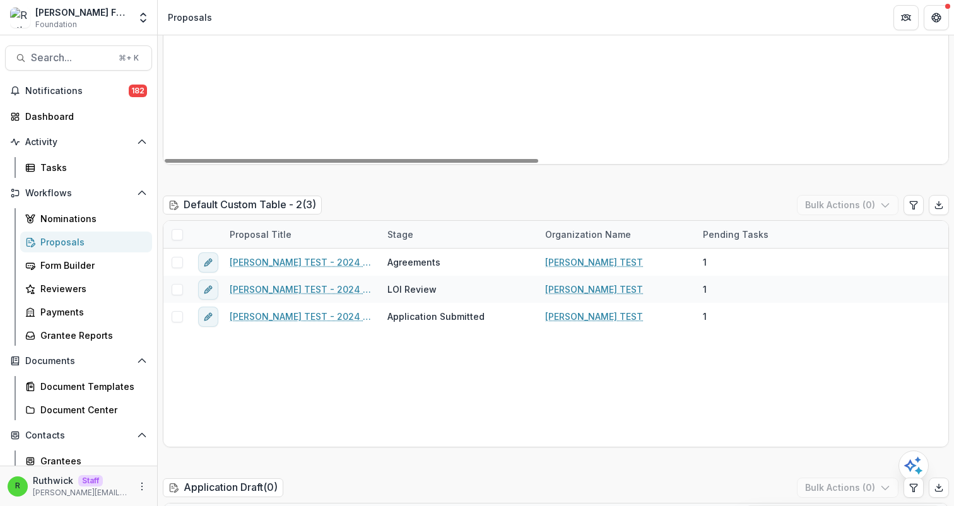
scroll to position [849, 0]
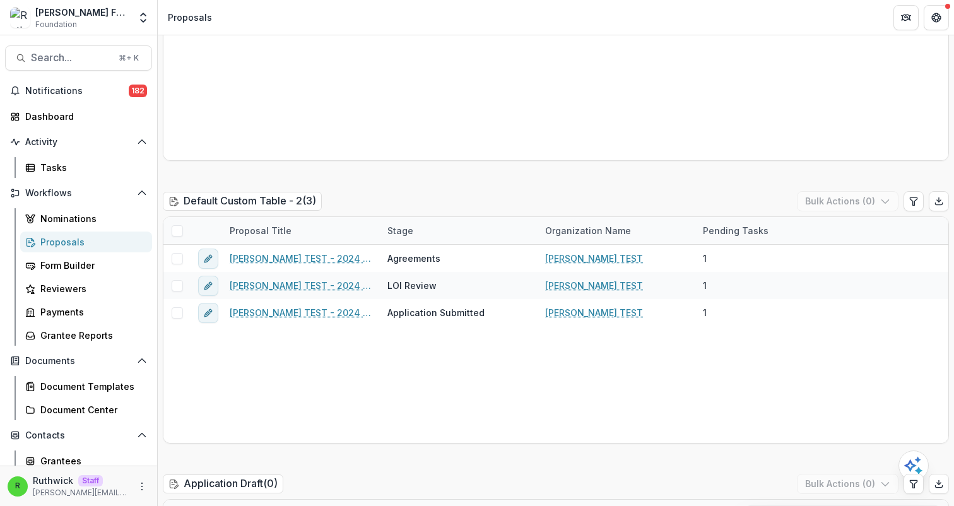
click at [920, 191] on div "Bulk Actions ( 0 )" at bounding box center [873, 201] width 152 height 20
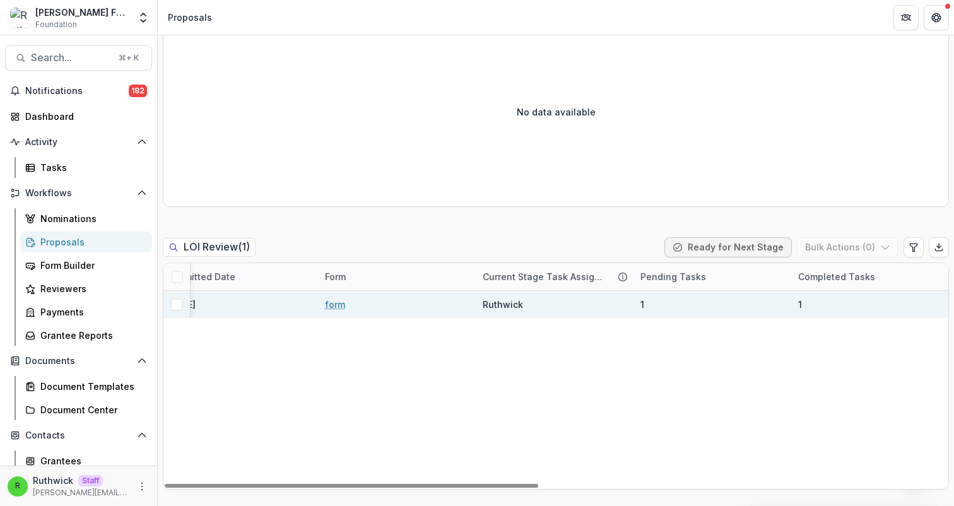
scroll to position [0, 0]
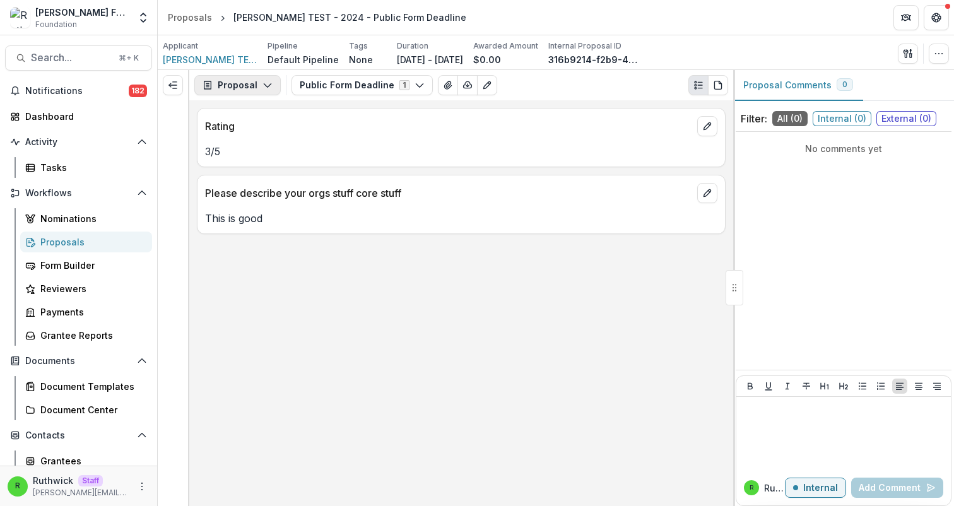
click at [236, 79] on button "Proposal" at bounding box center [237, 85] width 86 height 20
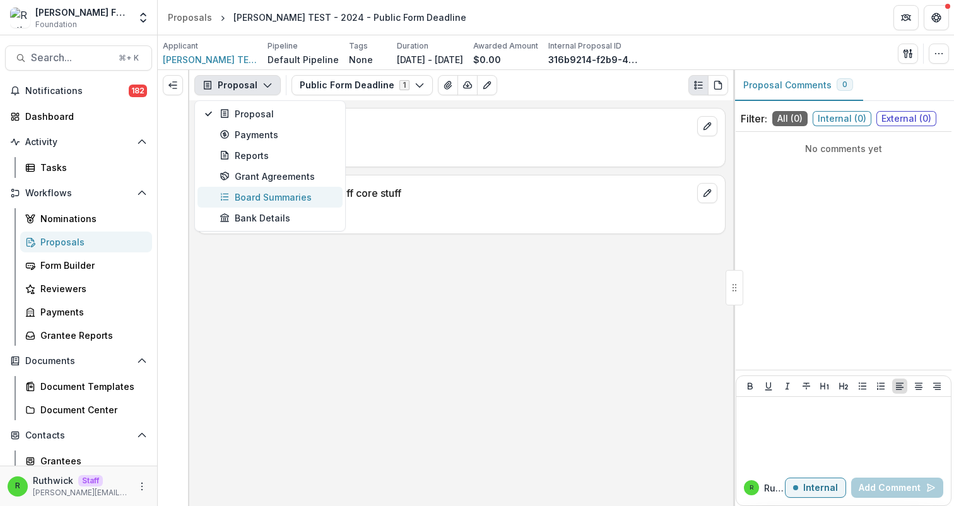
click at [285, 206] on button "Board Summaries" at bounding box center [269, 197] width 145 height 21
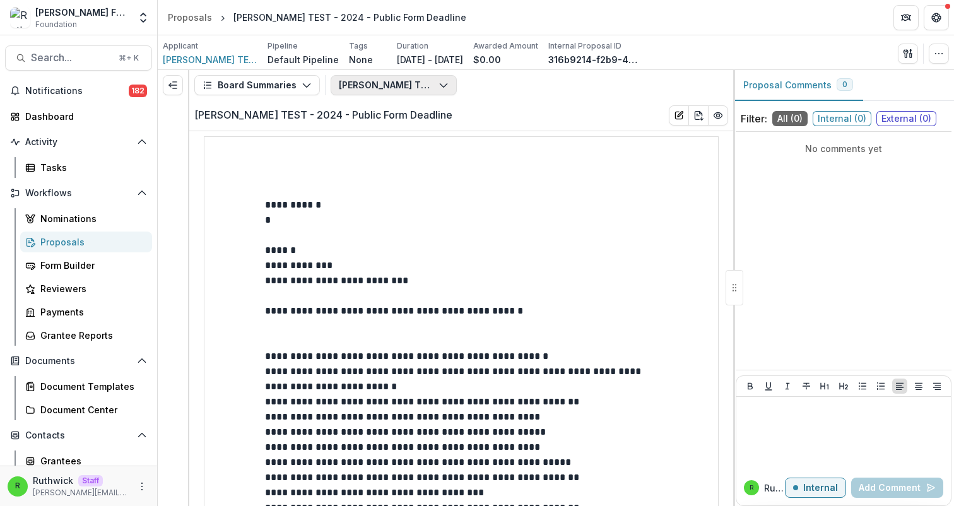
click at [425, 89] on button "[PERSON_NAME] TEST - 2024 - Public Form Deadline" at bounding box center [393, 85] width 126 height 20
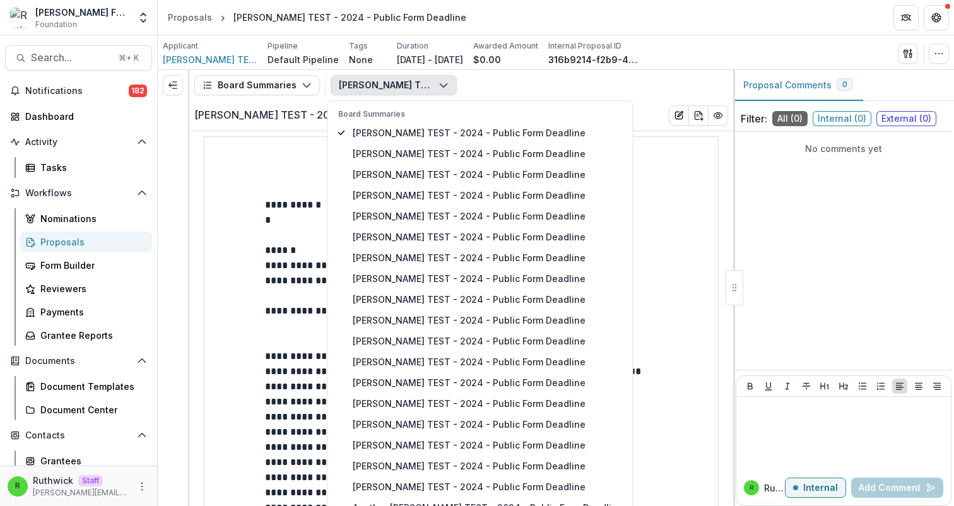
scroll to position [30, 0]
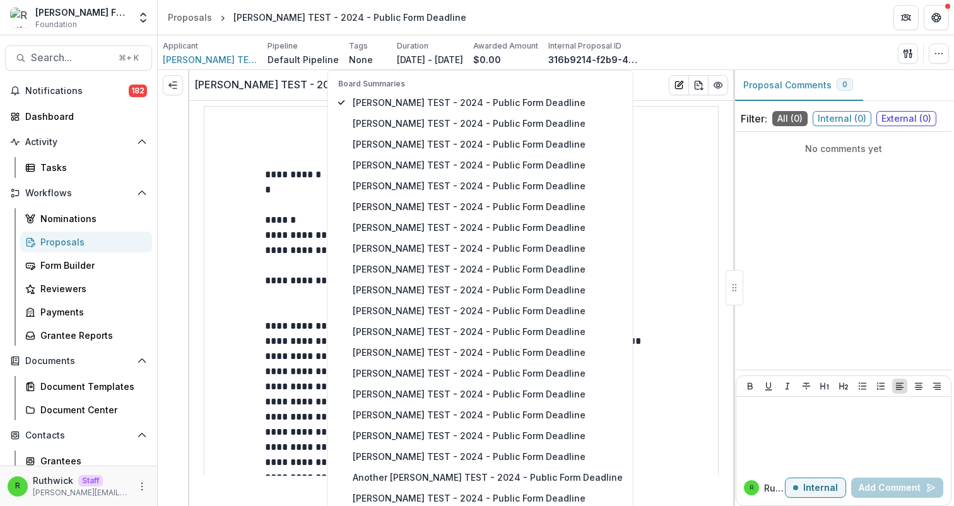
click at [580, 90] on div "Board Summaries [PERSON_NAME] TEST - 2024 - Public Form Deadline [PERSON_NAME] …" at bounding box center [480, 314] width 300 height 472
click at [634, 75] on div "[PERSON_NAME] TEST - 2024 - Public Form Deadline" at bounding box center [461, 85] width 544 height 30
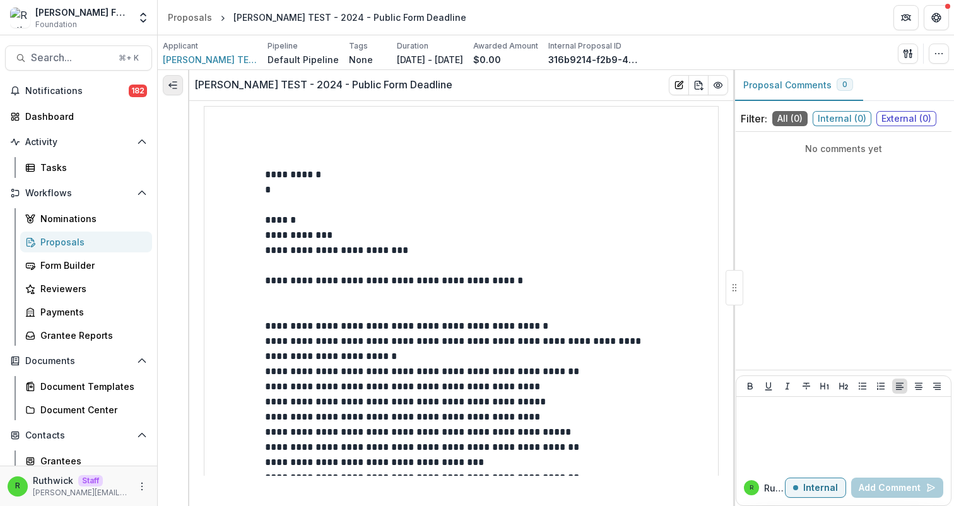
click at [170, 87] on polyline "Expand left" at bounding box center [170, 85] width 2 height 4
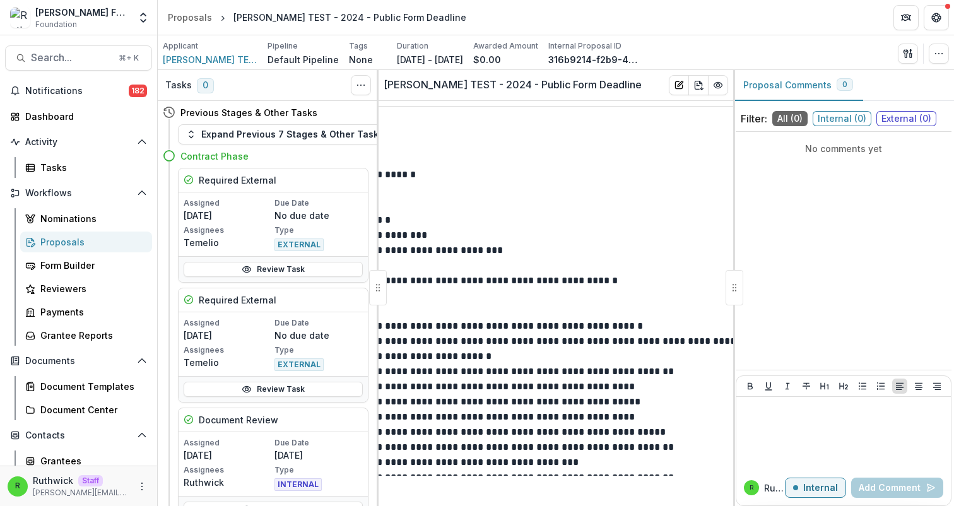
click at [563, 243] on p "**********" at bounding box center [555, 235] width 392 height 45
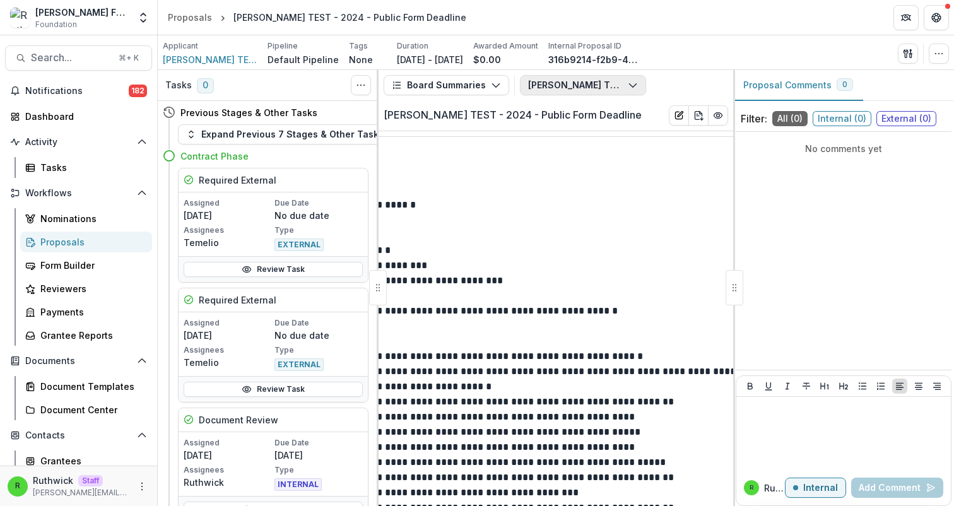
click at [576, 84] on button "[PERSON_NAME] TEST - 2024 - Public Form Deadline" at bounding box center [583, 85] width 126 height 20
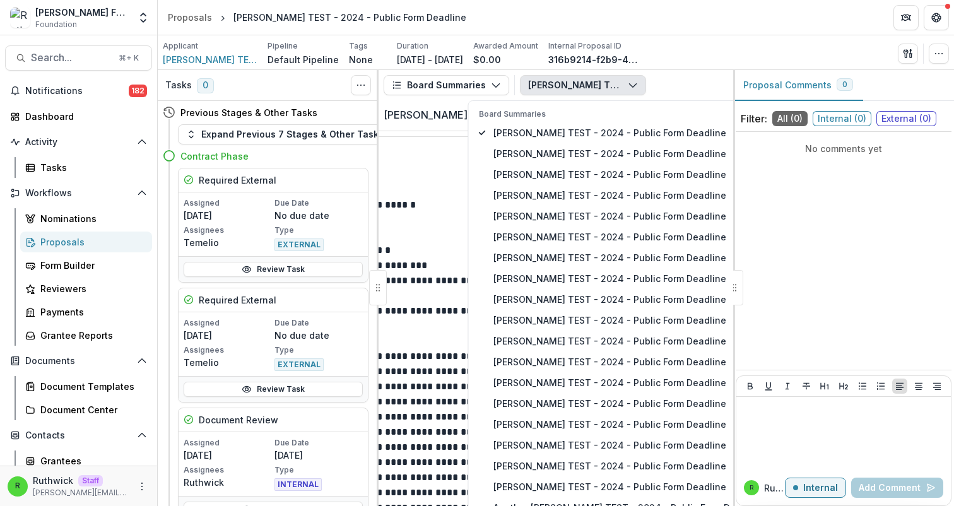
scroll to position [30, 0]
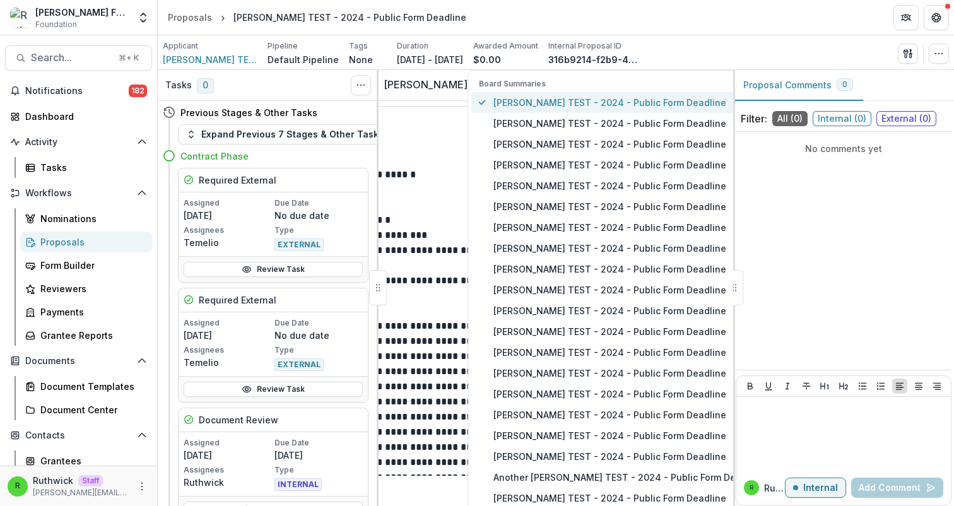
type button "0"
